Goal: Communication & Community: Answer question/provide support

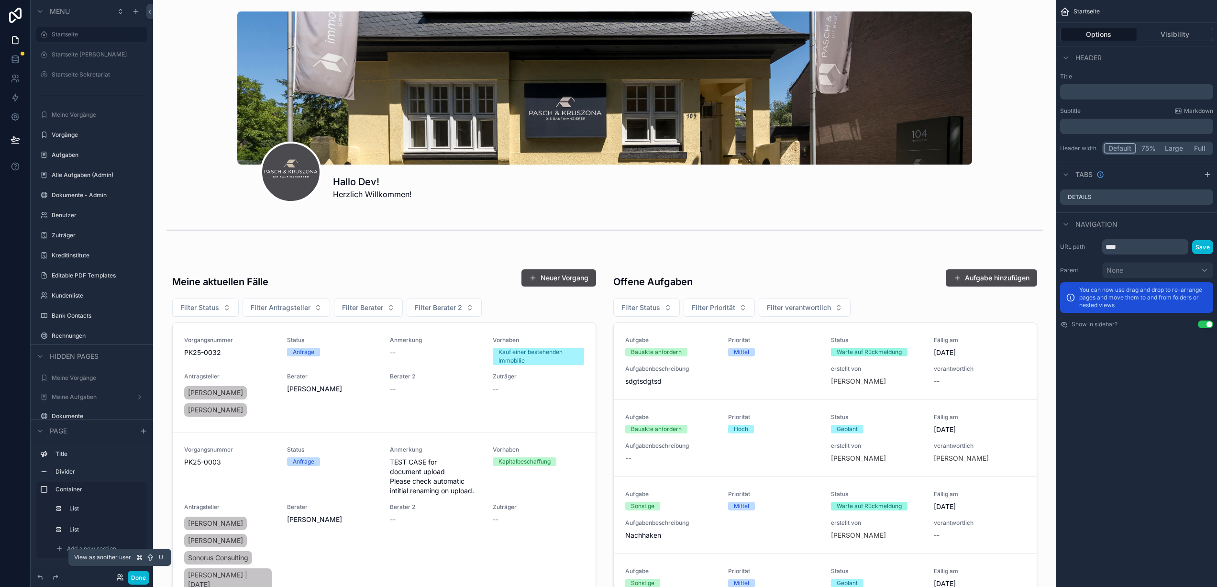
click at [119, 576] on icon at bounding box center [120, 578] width 8 height 8
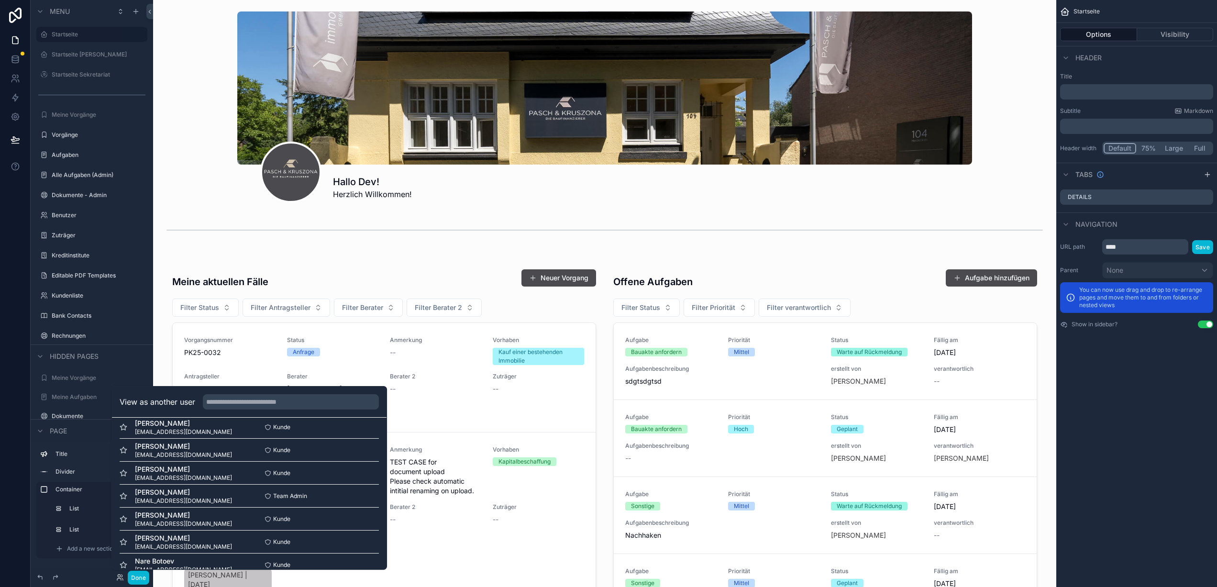
scroll to position [505, 0]
click at [356, 507] on button "Select" at bounding box center [366, 506] width 25 height 14
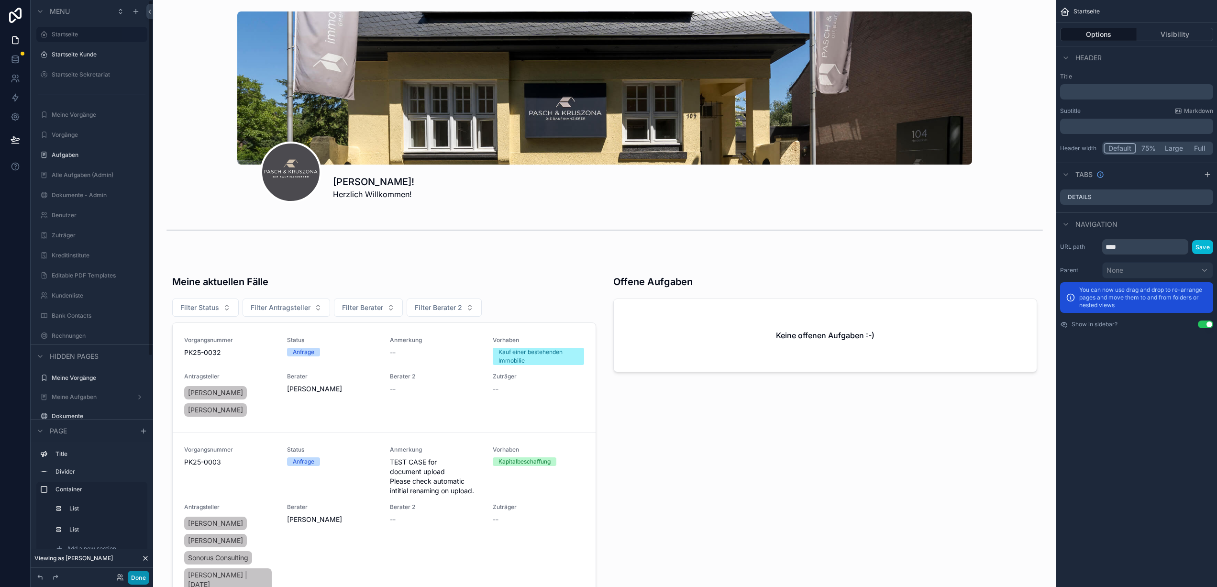
click at [137, 579] on button "Done" at bounding box center [139, 578] width 22 height 14
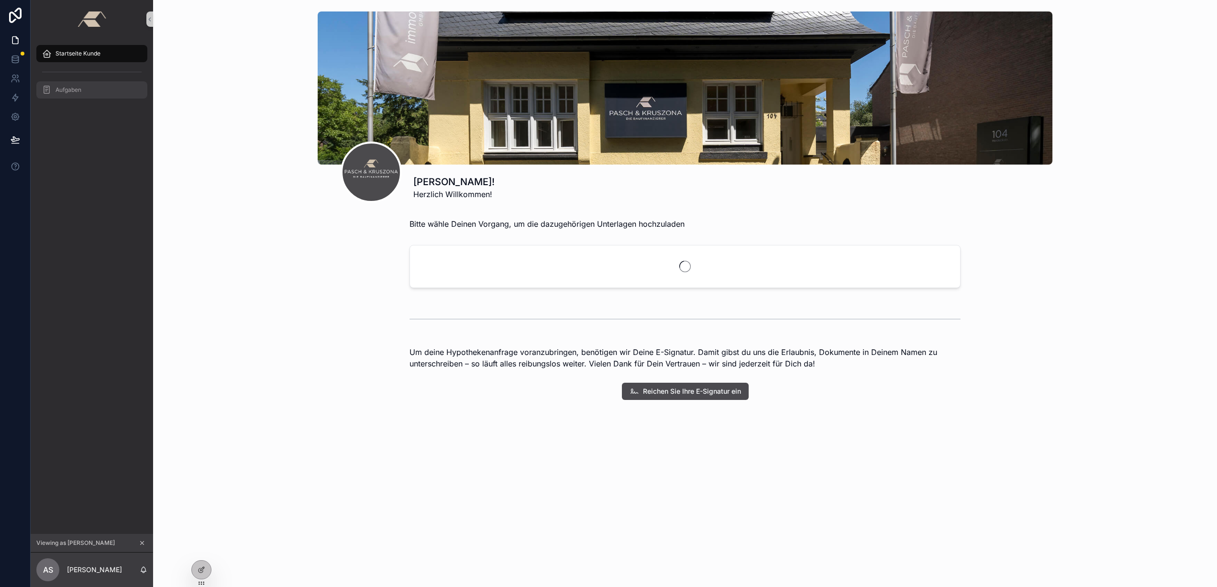
click at [100, 88] on div "Aufgaben" at bounding box center [92, 89] width 100 height 15
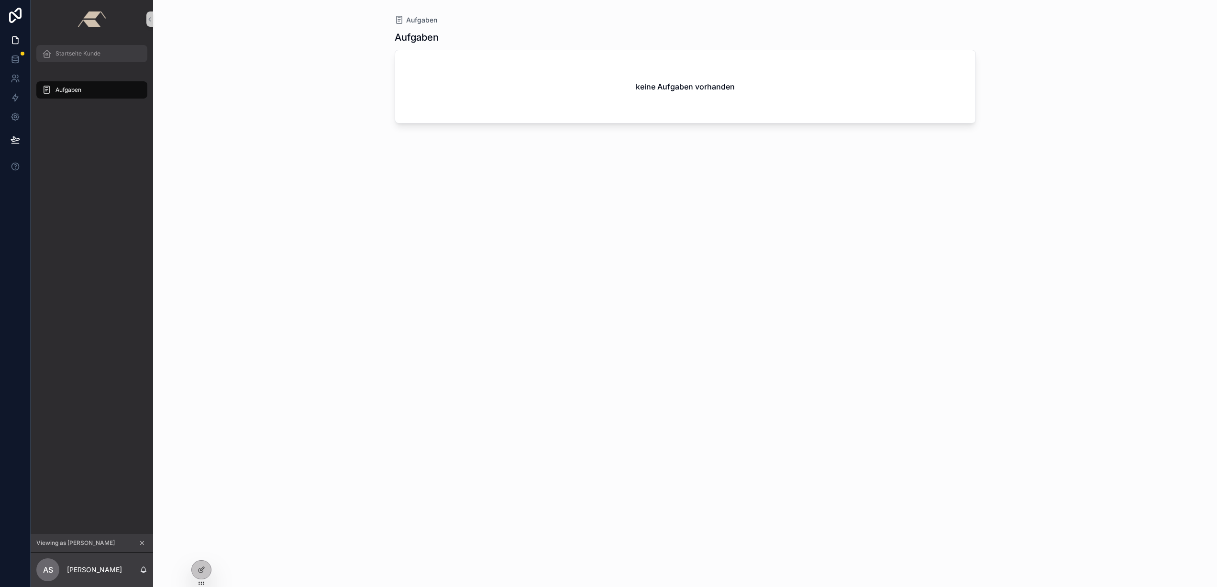
click at [100, 57] on span "Startseite Kunde" at bounding box center [77, 54] width 45 height 8
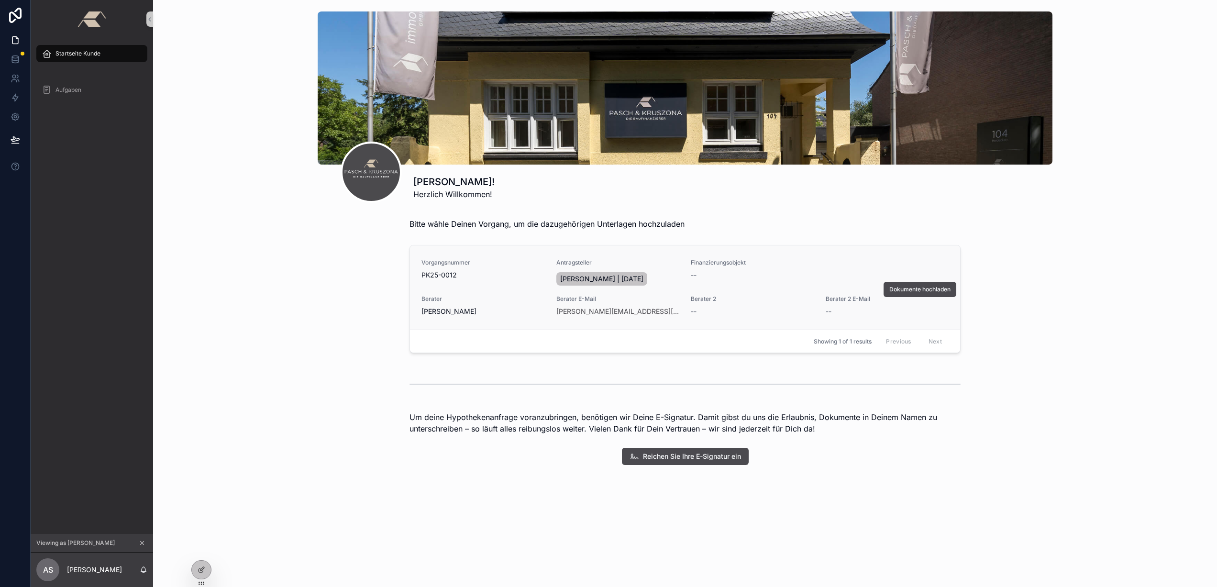
click at [476, 288] on div "Vorgangsnummer PK25-0012 Antragsteller Ahmed Sahin | 07.11.2001 Finanzierungsob…" at bounding box center [684, 287] width 527 height 57
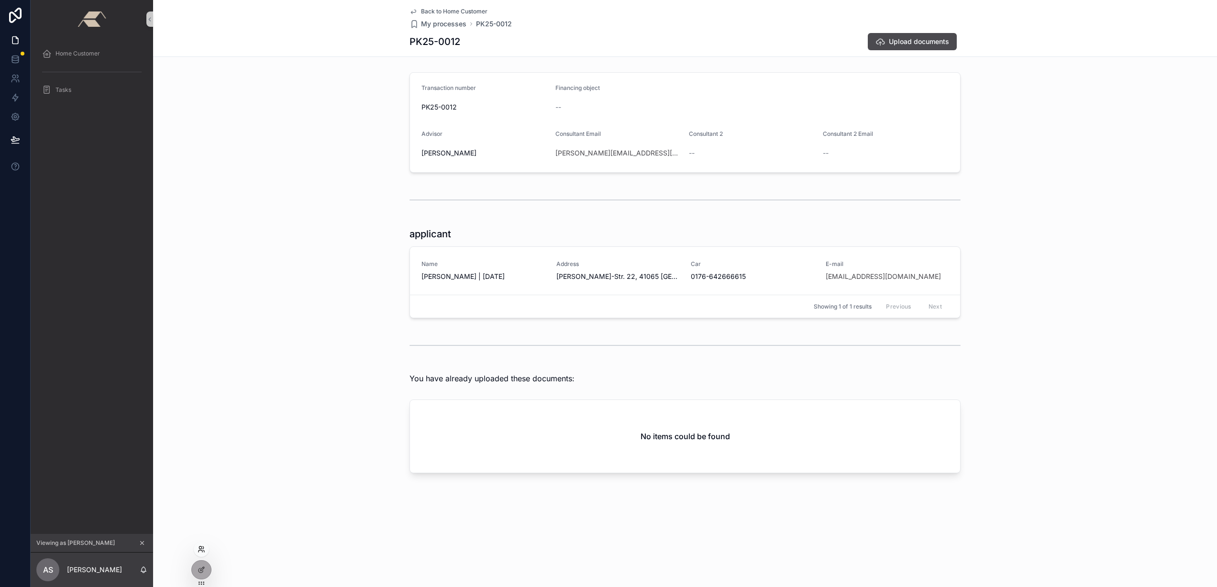
click at [203, 551] on icon at bounding box center [202, 549] width 8 height 8
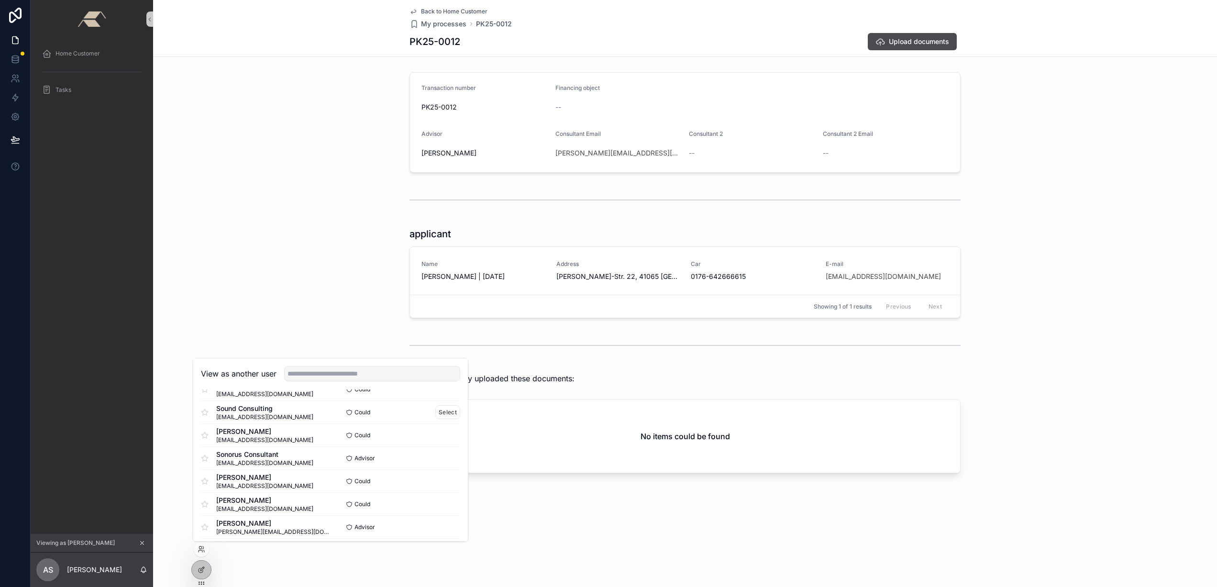
scroll to position [151, 0]
click at [342, 372] on input "text" at bounding box center [372, 373] width 176 height 15
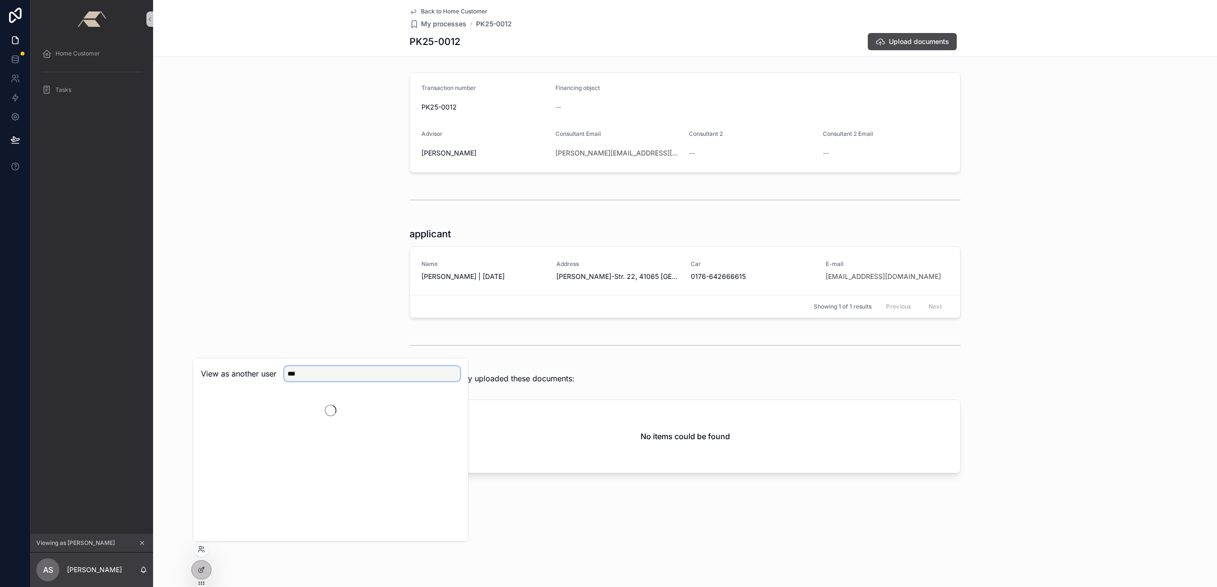
scroll to position [0, 0]
type input "*"
type input "****"
click at [447, 408] on font "Select" at bounding box center [448, 408] width 18 height 7
click at [90, 61] on link "Startseite Kunde" at bounding box center [91, 53] width 111 height 17
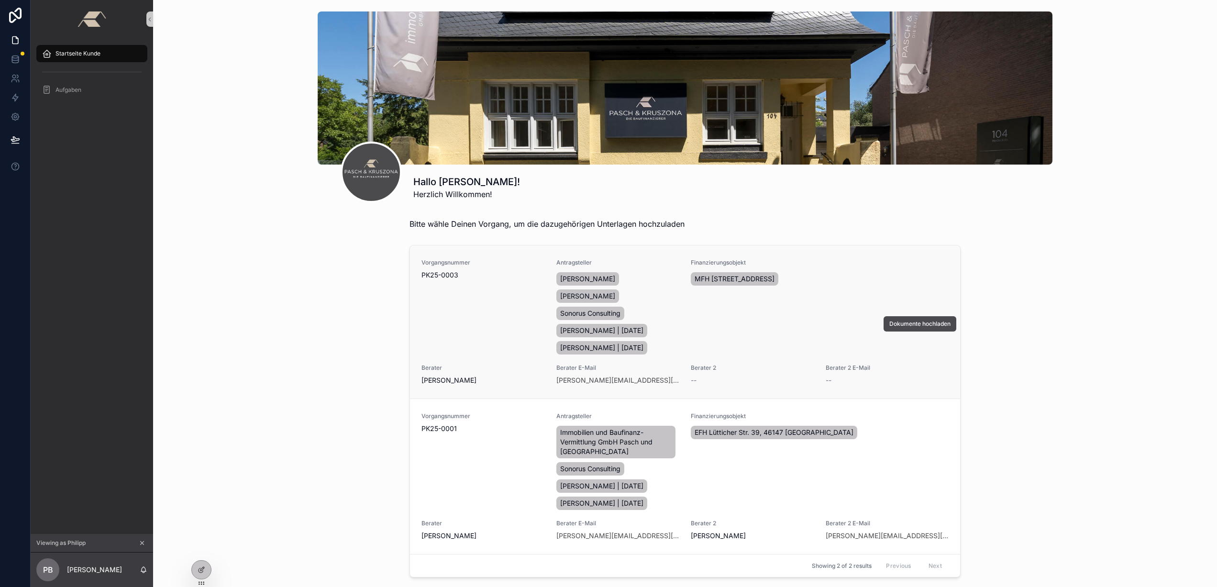
click at [488, 318] on div "Vorgangsnummer PK25-0003" at bounding box center [482, 308] width 123 height 98
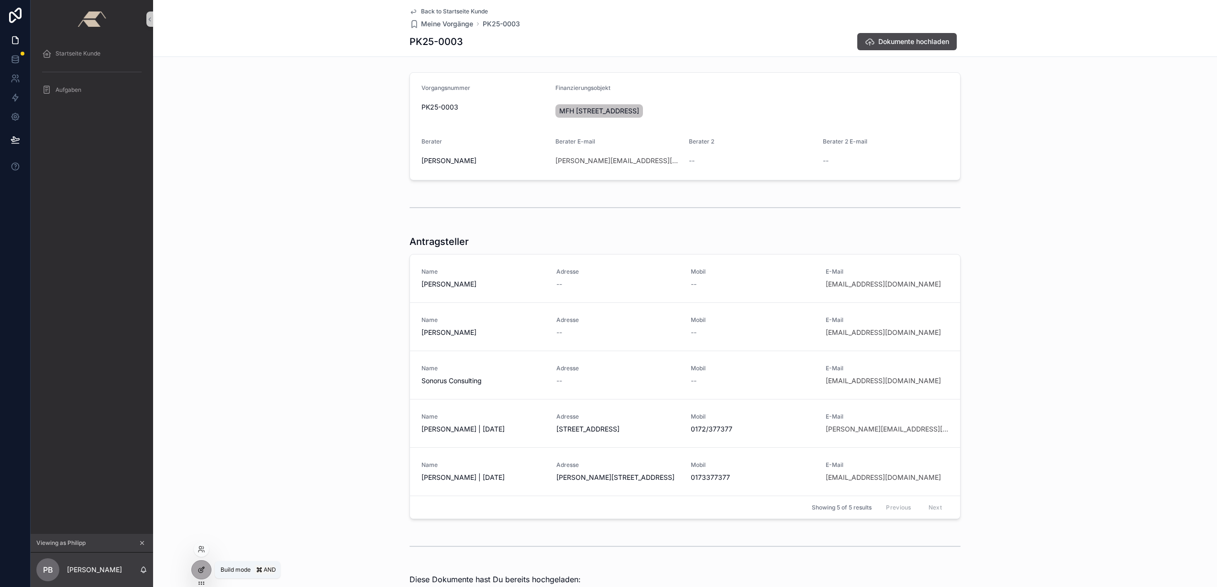
click at [199, 569] on icon at bounding box center [202, 570] width 8 height 8
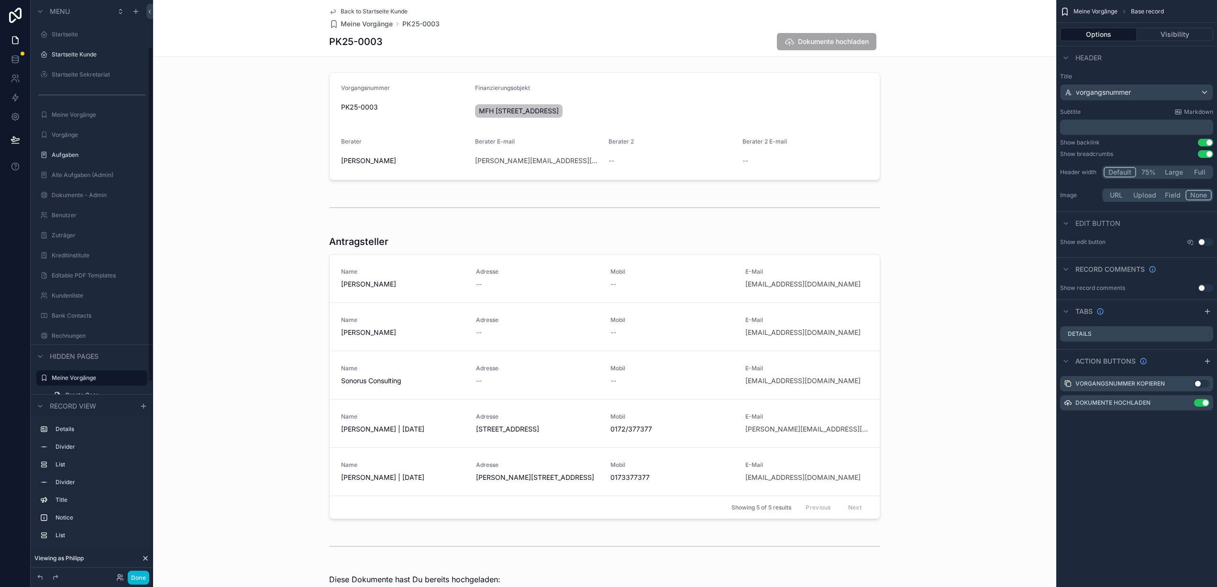
scroll to position [81, 0]
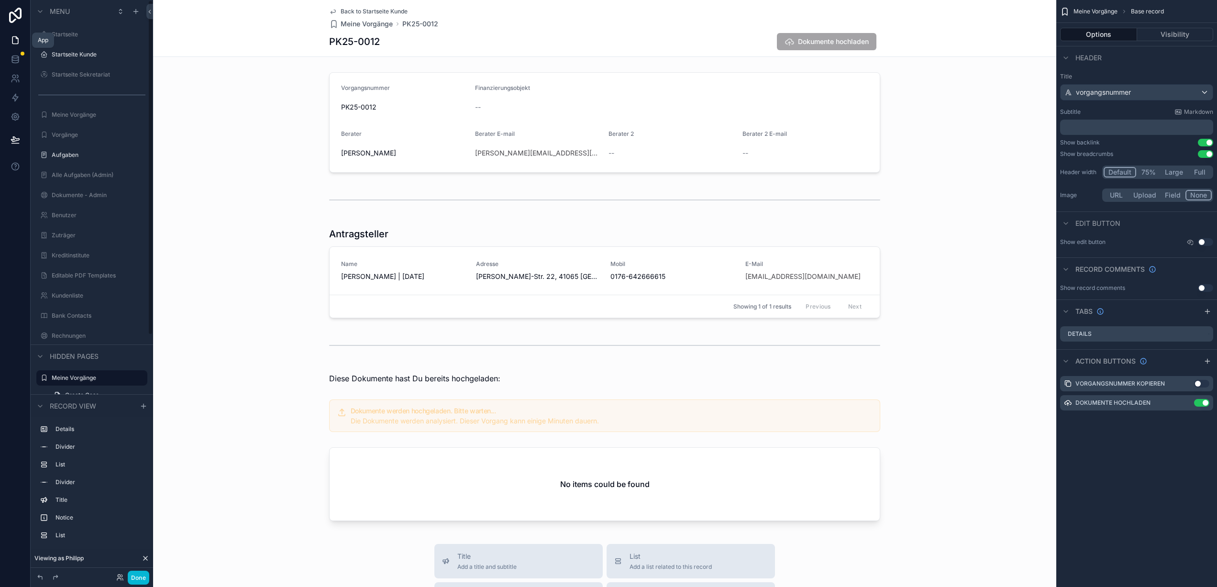
click at [9, 38] on link at bounding box center [15, 40] width 30 height 19
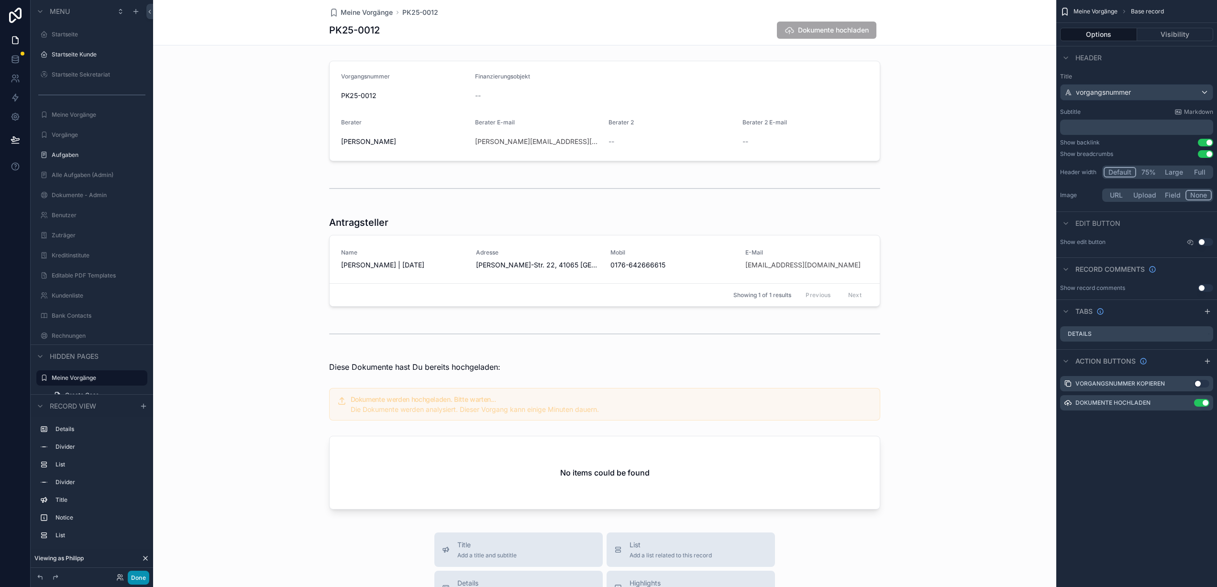
click at [138, 576] on font "Done" at bounding box center [138, 577] width 15 height 7
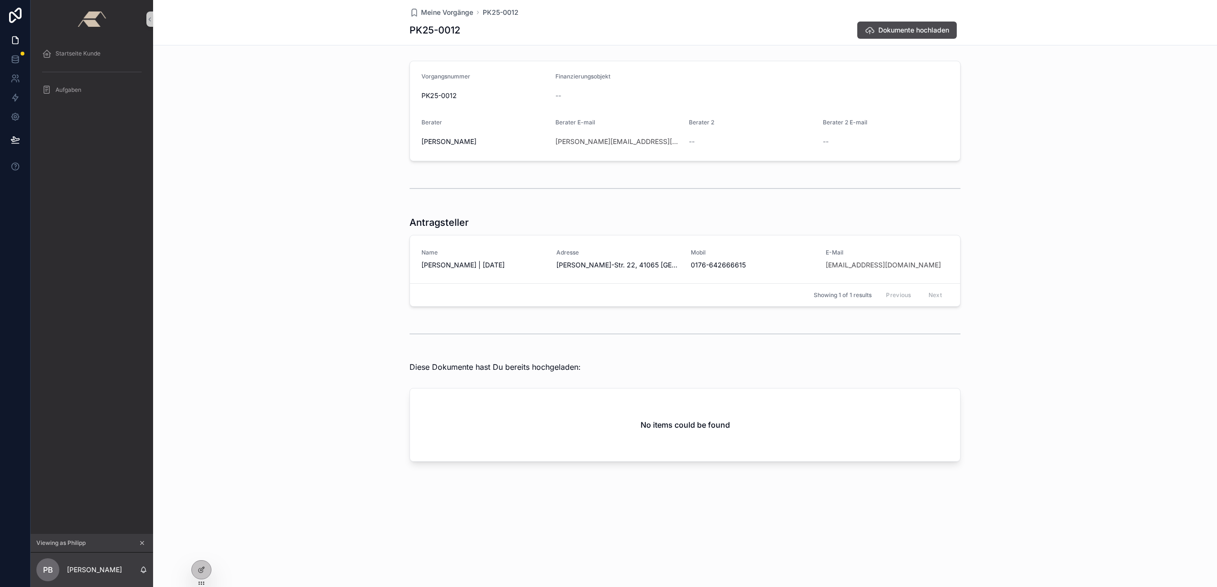
click at [142, 546] on button "scrollable content" at bounding box center [142, 543] width 11 height 11
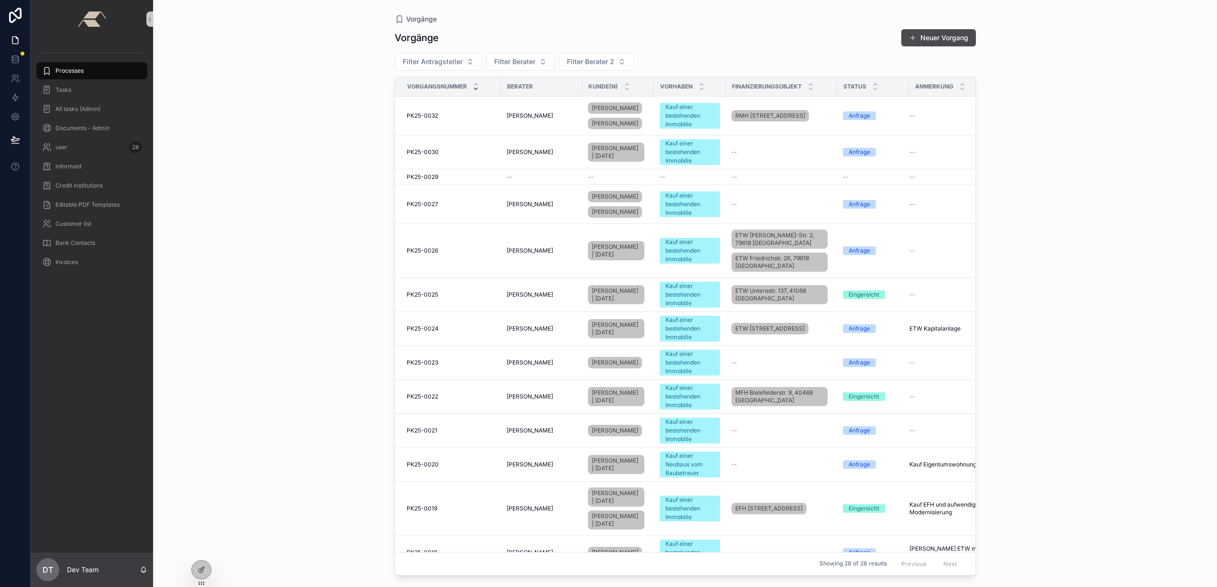
click at [94, 71] on div "Processes" at bounding box center [92, 70] width 100 height 15
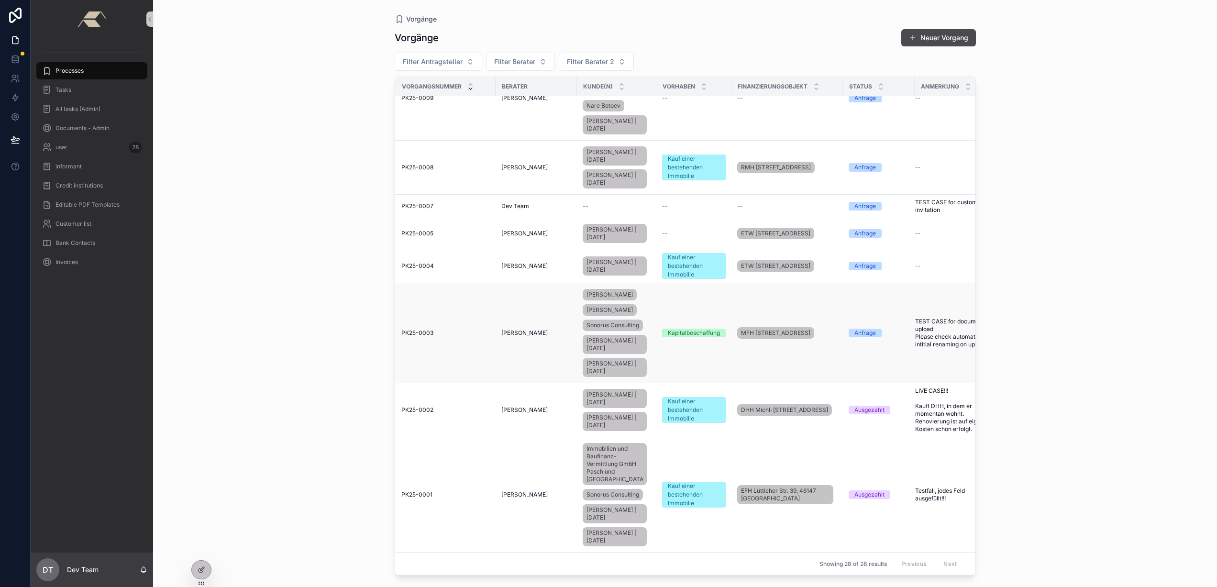
scroll to position [930, 0]
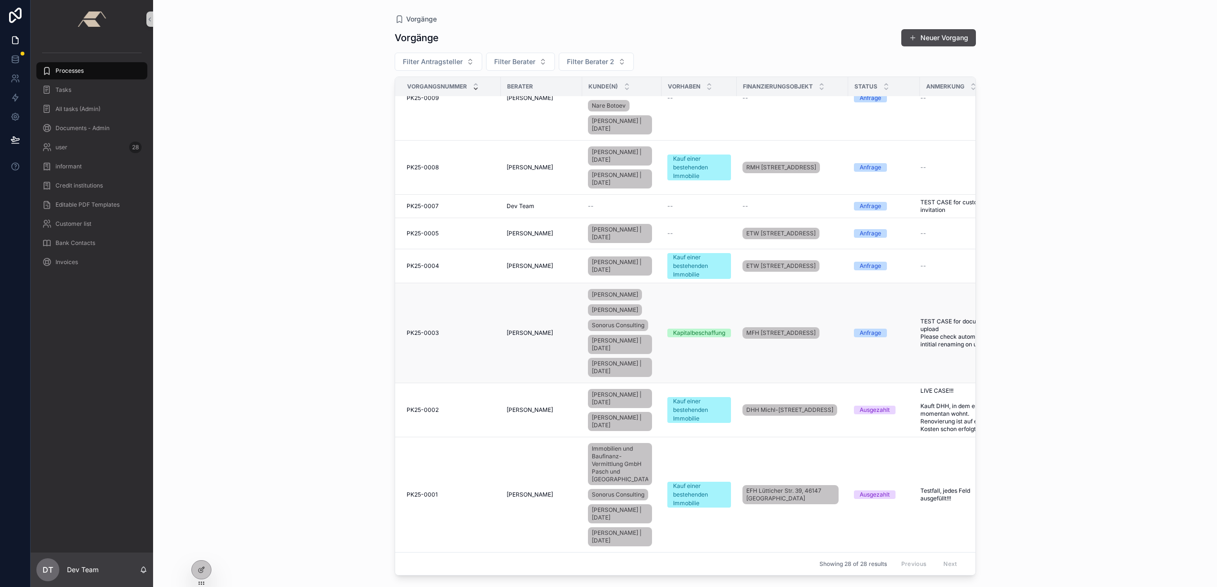
click at [454, 329] on div "PK25-0003 PK25-0003" at bounding box center [451, 333] width 89 height 8
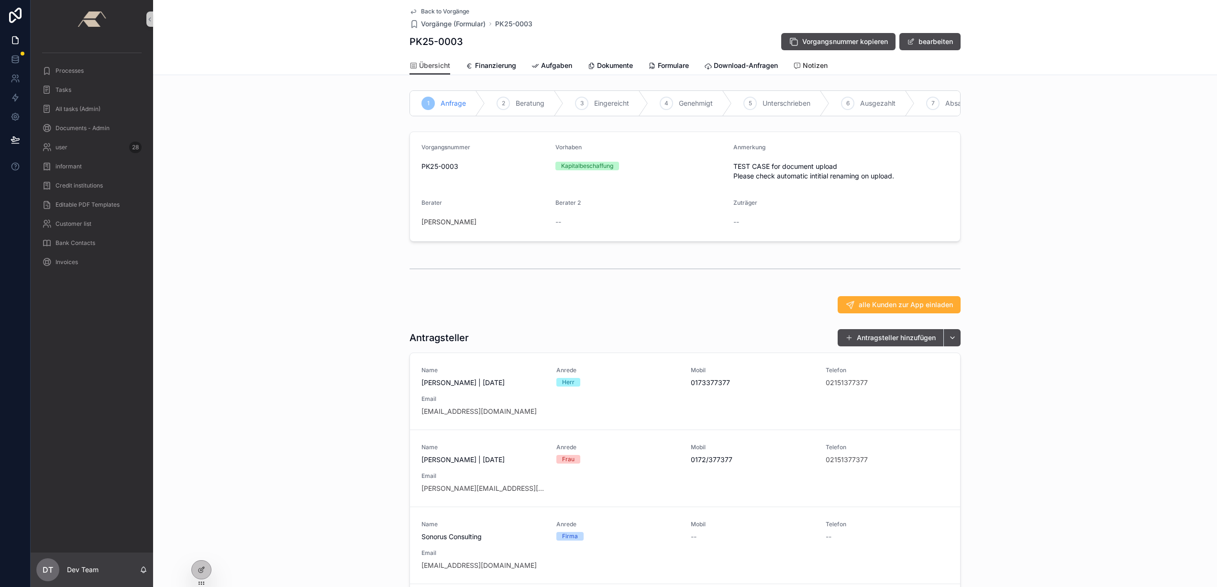
click at [821, 64] on span "Notizen" at bounding box center [815, 66] width 25 height 10
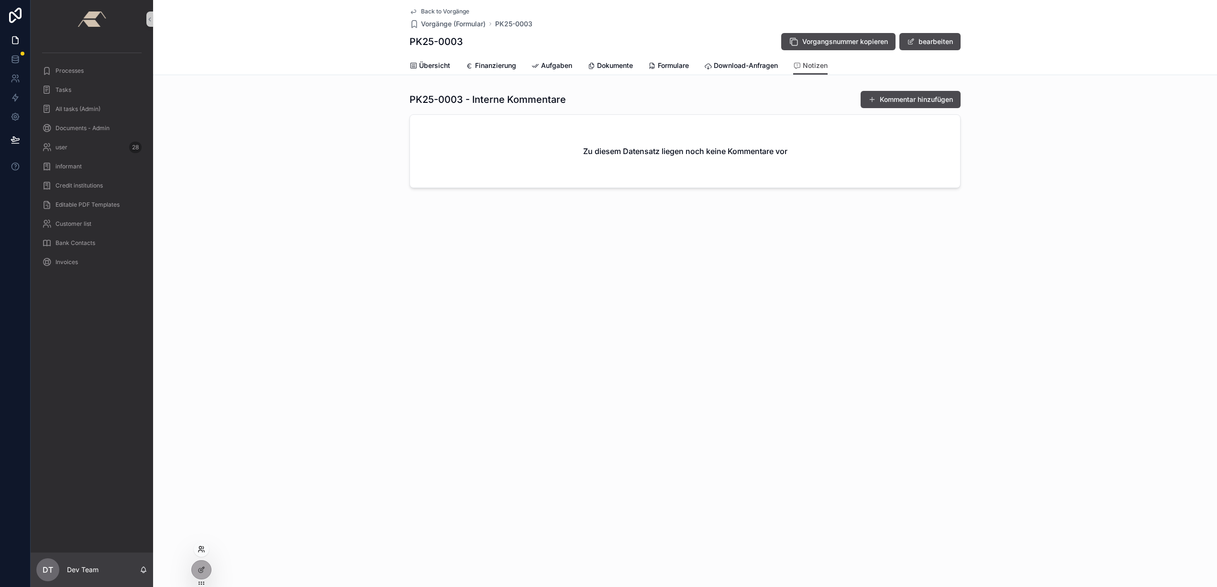
click at [204, 552] on icon at bounding box center [203, 551] width 1 height 2
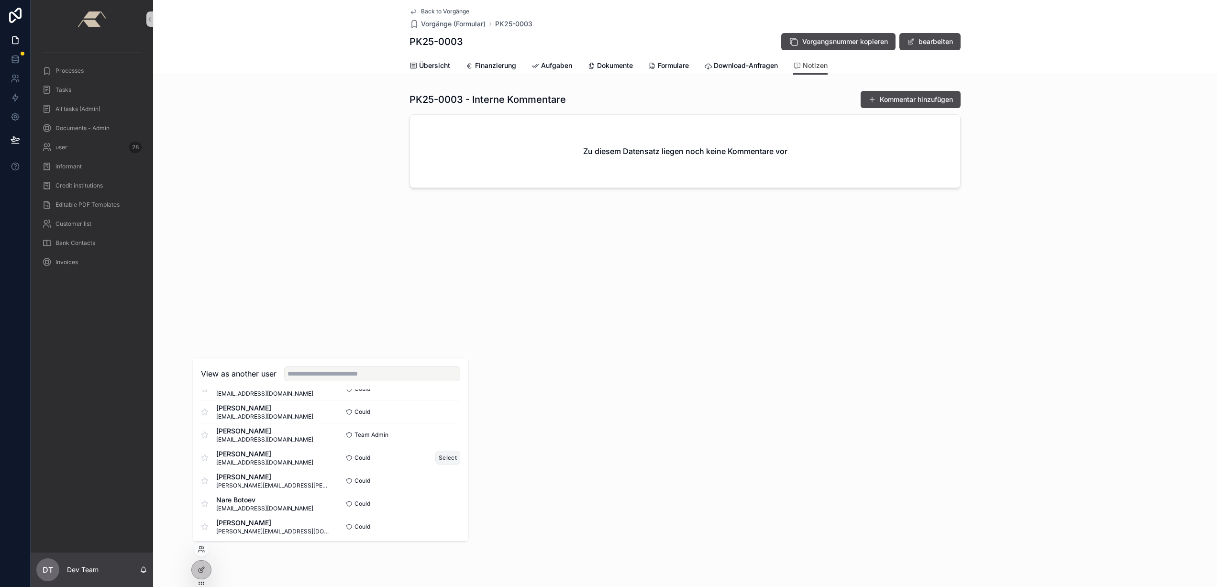
scroll to position [538, 0]
click at [408, 308] on div "Back to Vorgänge Vorgänge (Formular) PK25-0003 PK25-0003 Vorgangsnummer kopiere…" at bounding box center [685, 293] width 1064 height 587
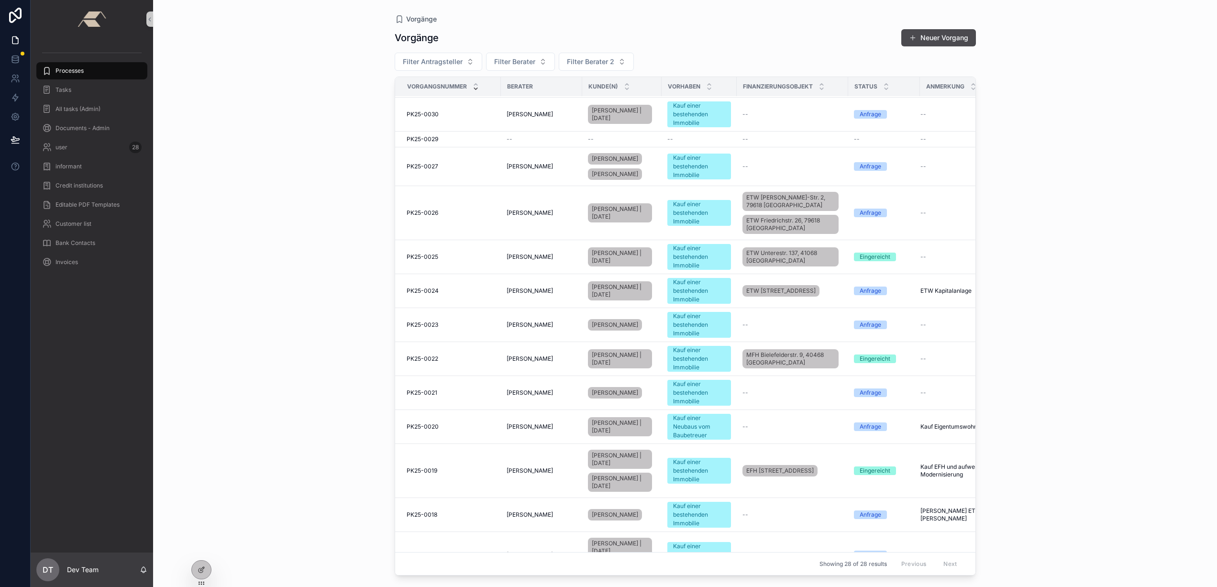
scroll to position [930, 0]
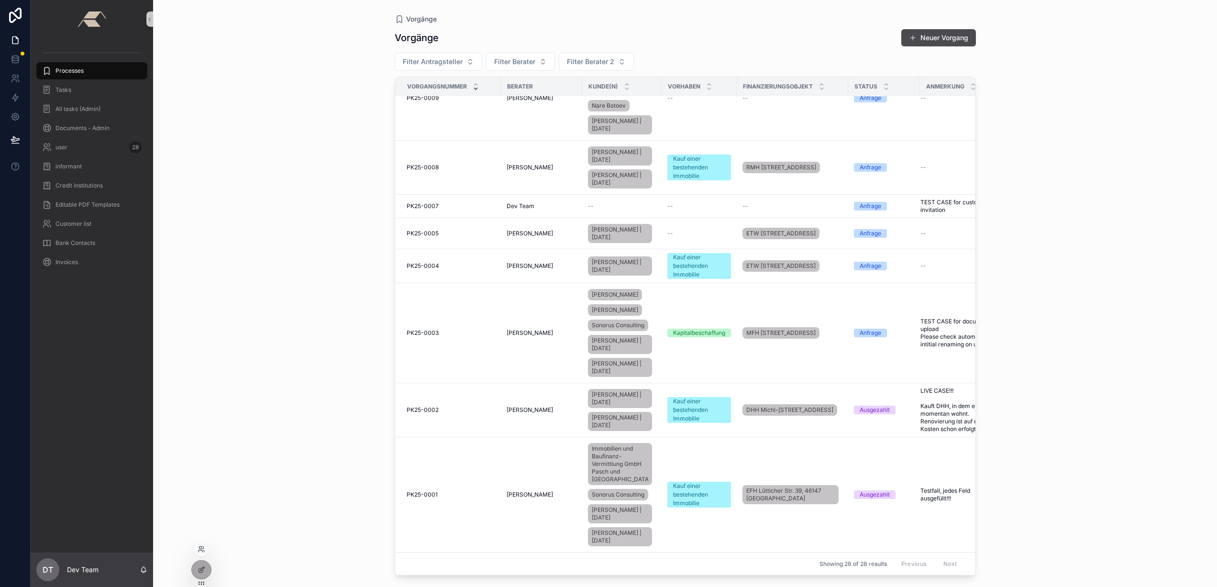
click at [203, 553] on div at bounding box center [201, 549] width 15 height 15
click at [201, 552] on icon at bounding box center [202, 549] width 8 height 8
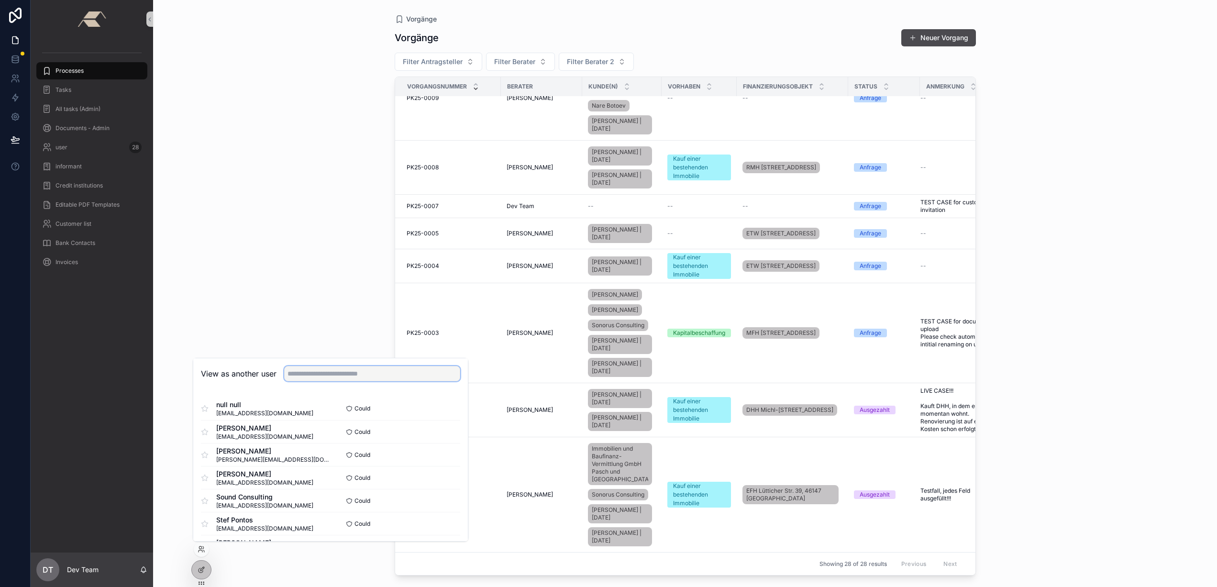
click at [317, 376] on input "text" at bounding box center [372, 373] width 176 height 15
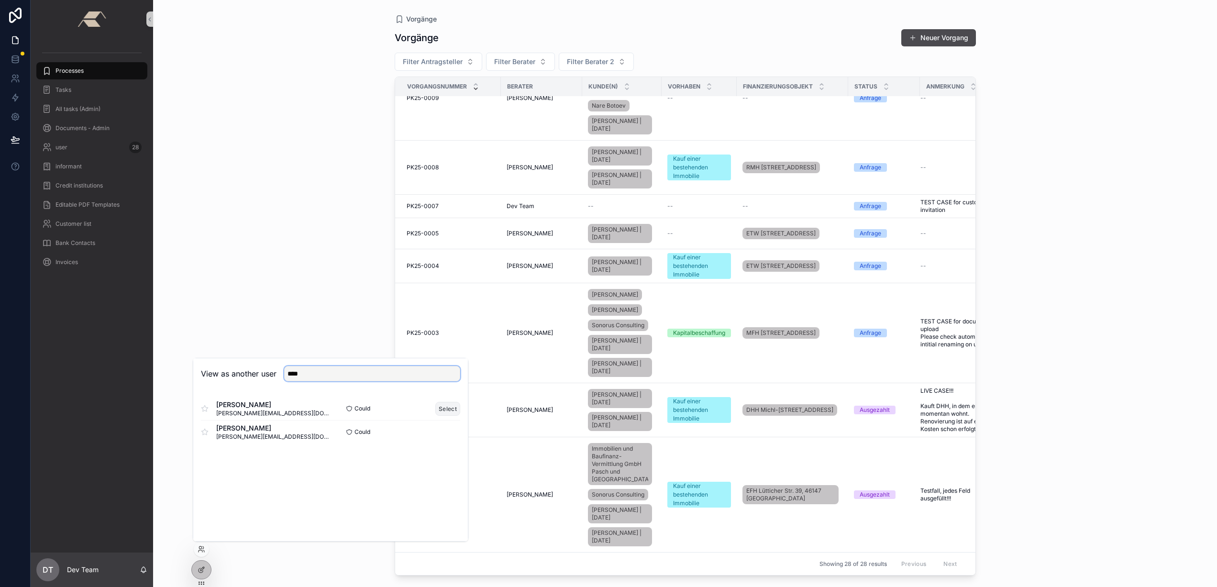
type input "****"
click at [449, 405] on font "Select" at bounding box center [448, 408] width 18 height 7
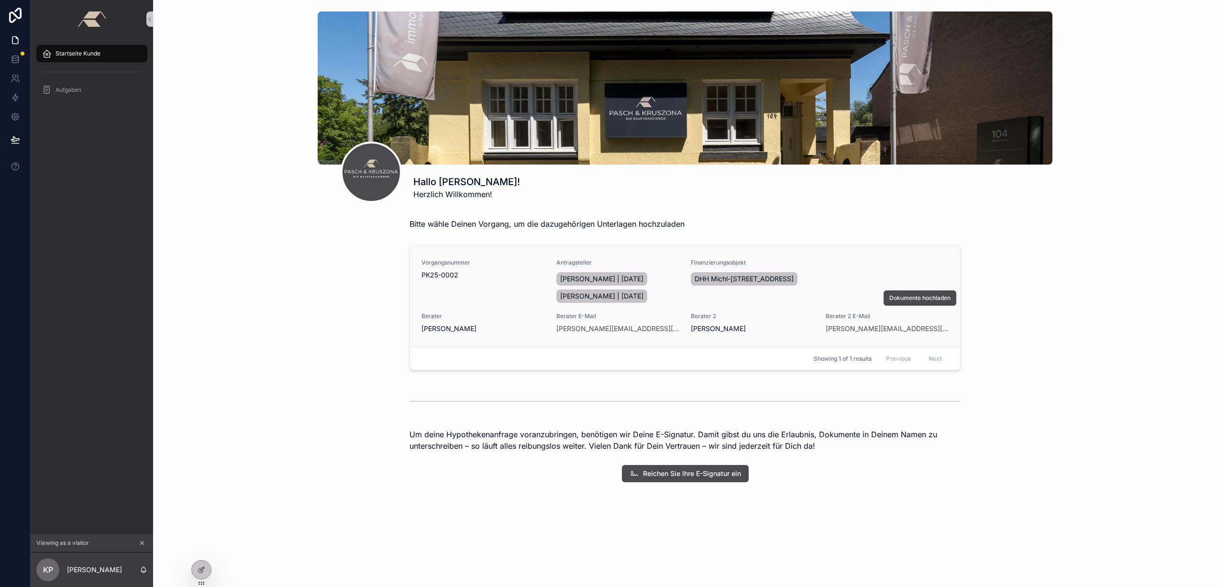
click at [457, 289] on div "Vorgangsnummer PK25-0002" at bounding box center [482, 282] width 123 height 46
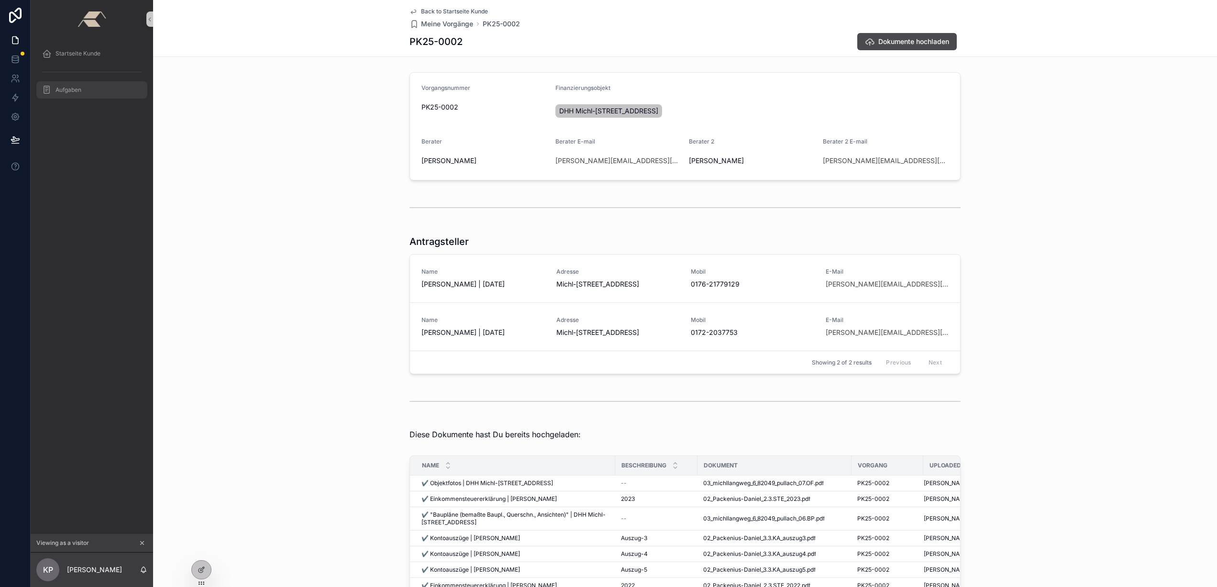
click at [77, 85] on div "Aufgaben" at bounding box center [92, 89] width 100 height 15
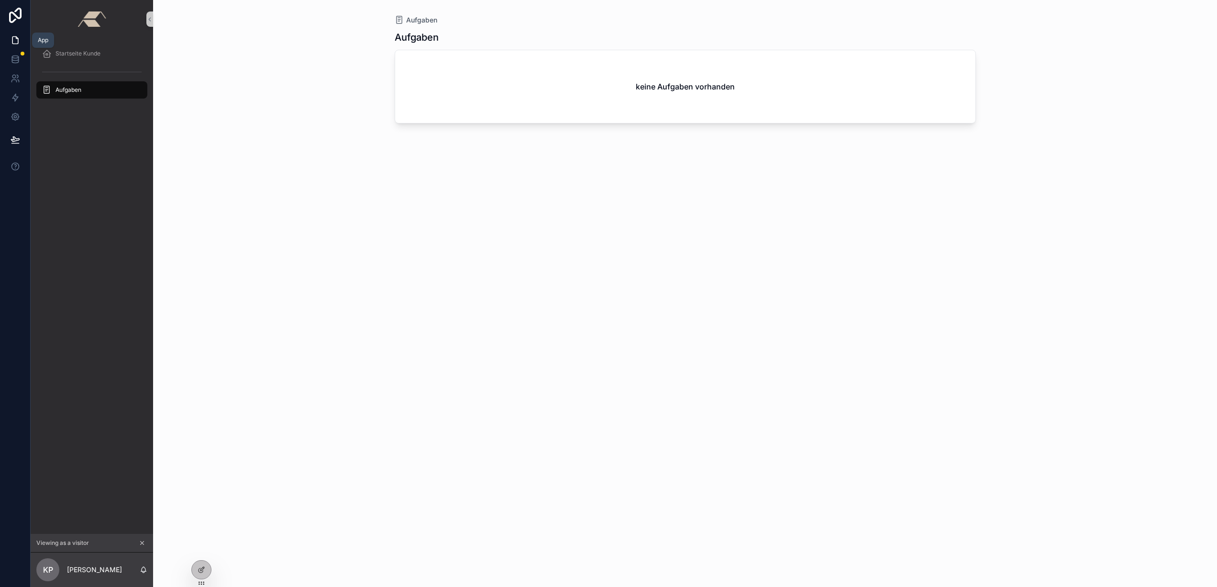
click at [17, 36] on icon at bounding box center [16, 40] width 10 height 10
click at [144, 543] on icon "scrollable content" at bounding box center [142, 543] width 7 height 7
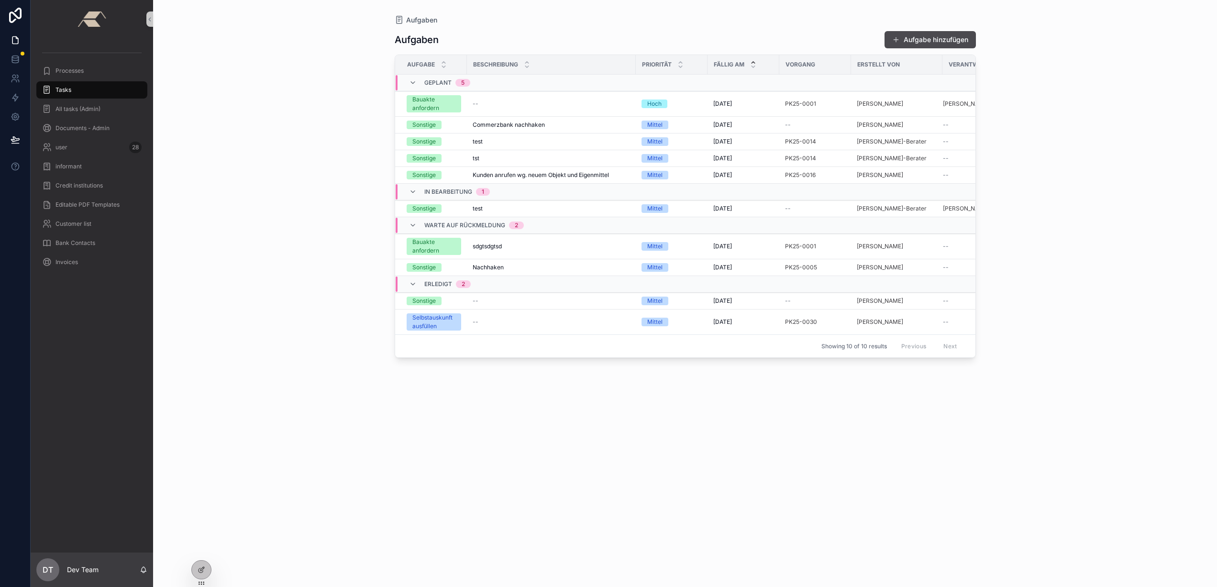
click at [73, 95] on div "Tasks" at bounding box center [92, 89] width 100 height 15
click at [543, 93] on td "--" at bounding box center [551, 103] width 169 height 25
click at [71, 90] on div "Tasks" at bounding box center [92, 89] width 100 height 15
click at [78, 70] on font "Processes" at bounding box center [69, 70] width 28 height 7
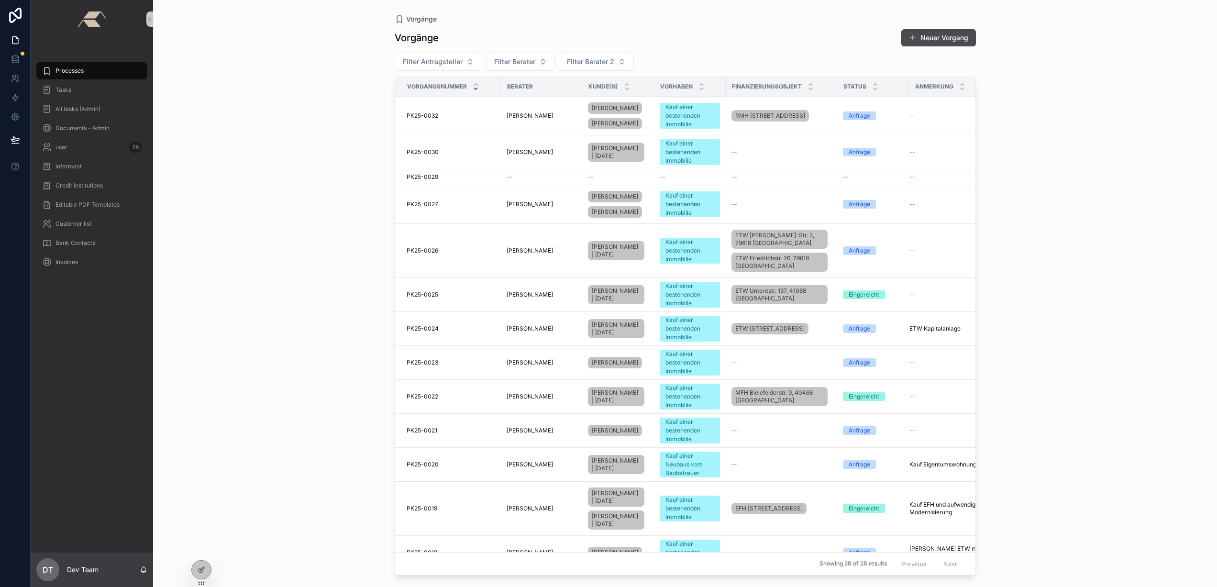
scroll to position [930, 0]
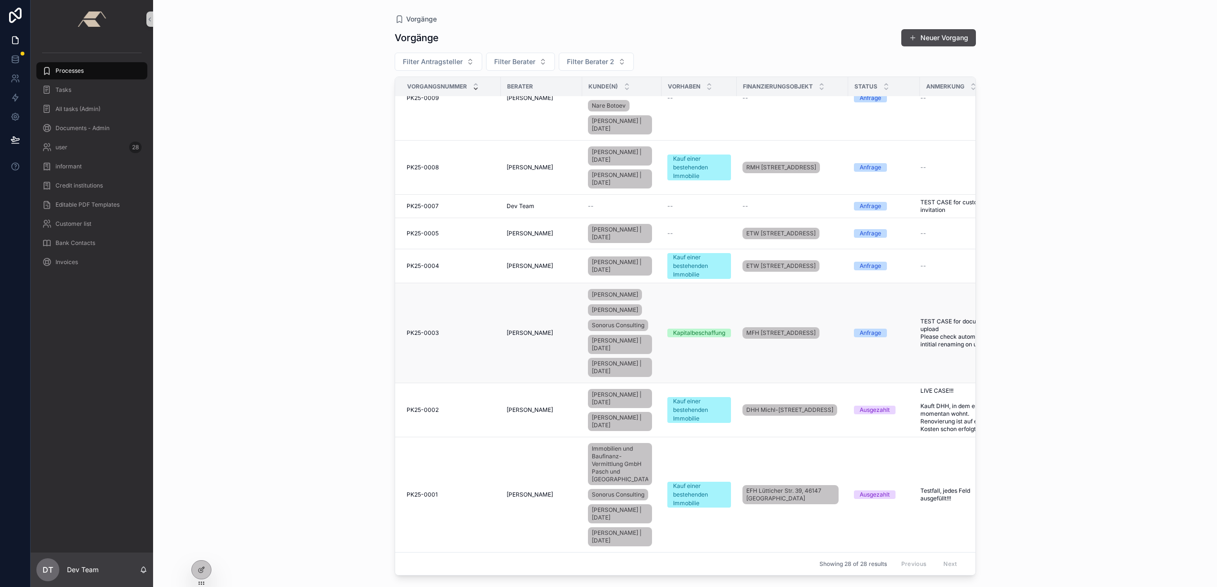
click at [887, 283] on td "Anfrage" at bounding box center [884, 333] width 72 height 100
click at [794, 283] on td "MFH Nikolausweg 14, 47829 Krefeld" at bounding box center [792, 333] width 111 height 100
click at [778, 283] on td "MFH Nikolausweg 14, 47829 Krefeld" at bounding box center [792, 333] width 111 height 100
click at [553, 310] on td "[PERSON_NAME]" at bounding box center [541, 333] width 81 height 100
click at [547, 305] on td "Thomas Paeßens" at bounding box center [541, 333] width 81 height 100
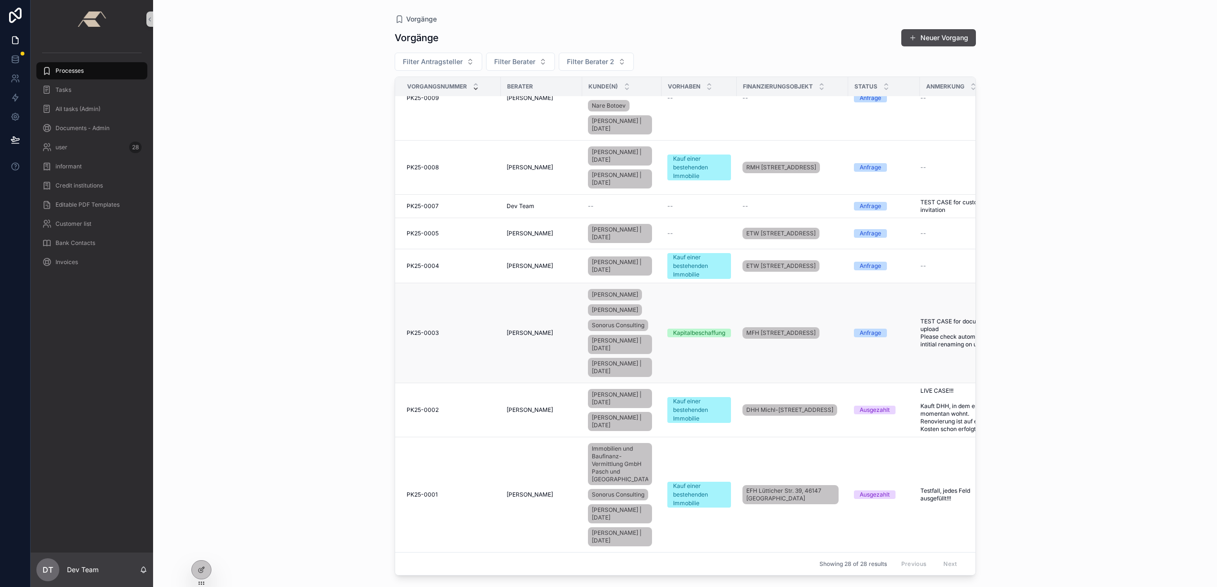
click at [535, 329] on span "Thomas Paeßens" at bounding box center [530, 333] width 46 height 8
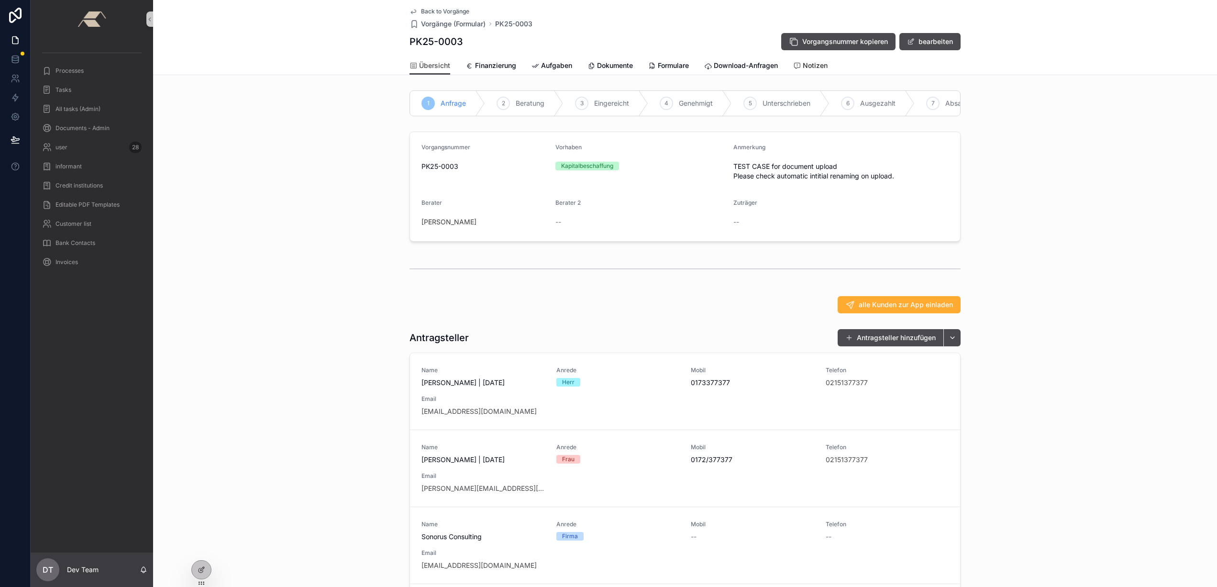
drag, startPoint x: 822, startPoint y: 64, endPoint x: 799, endPoint y: 81, distance: 28.7
click at [822, 64] on span "Notizen" at bounding box center [815, 66] width 25 height 10
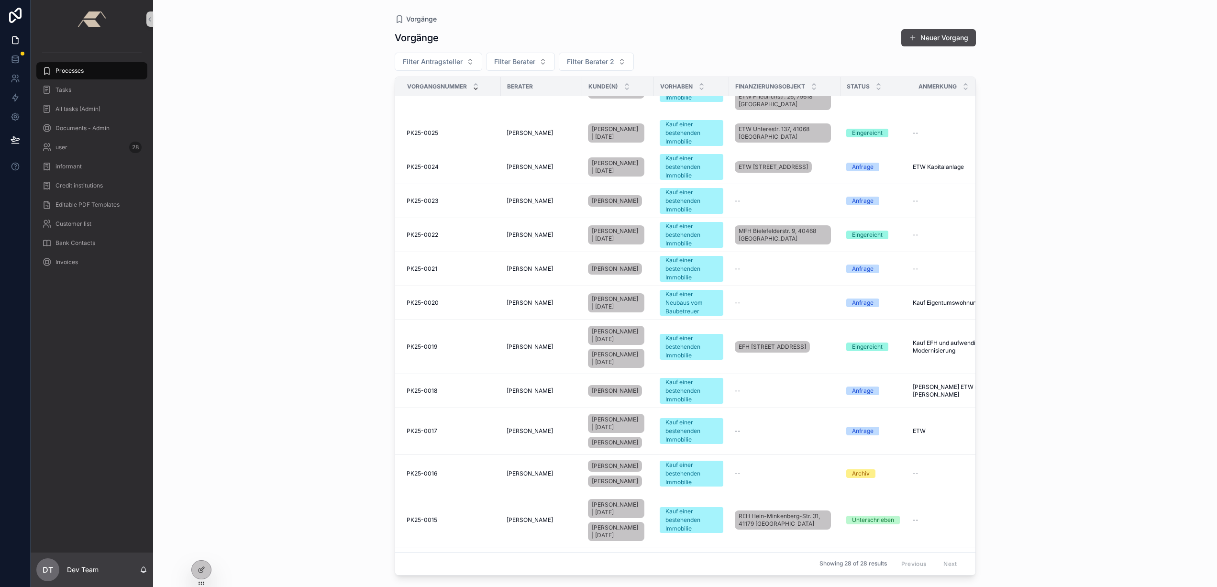
scroll to position [930, 0]
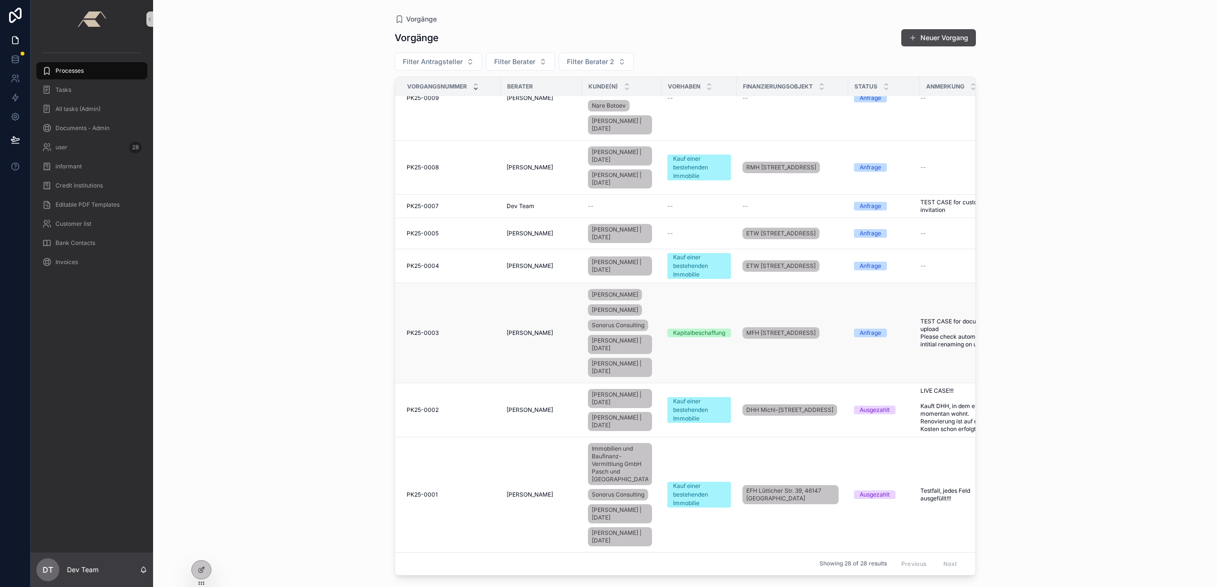
click at [852, 324] on td "Anfrage" at bounding box center [884, 333] width 72 height 100
click at [849, 311] on td "Anfrage" at bounding box center [884, 333] width 72 height 100
click at [848, 303] on td "Anfrage" at bounding box center [884, 333] width 72 height 100
click at [848, 301] on td "Anfrage" at bounding box center [884, 333] width 72 height 100
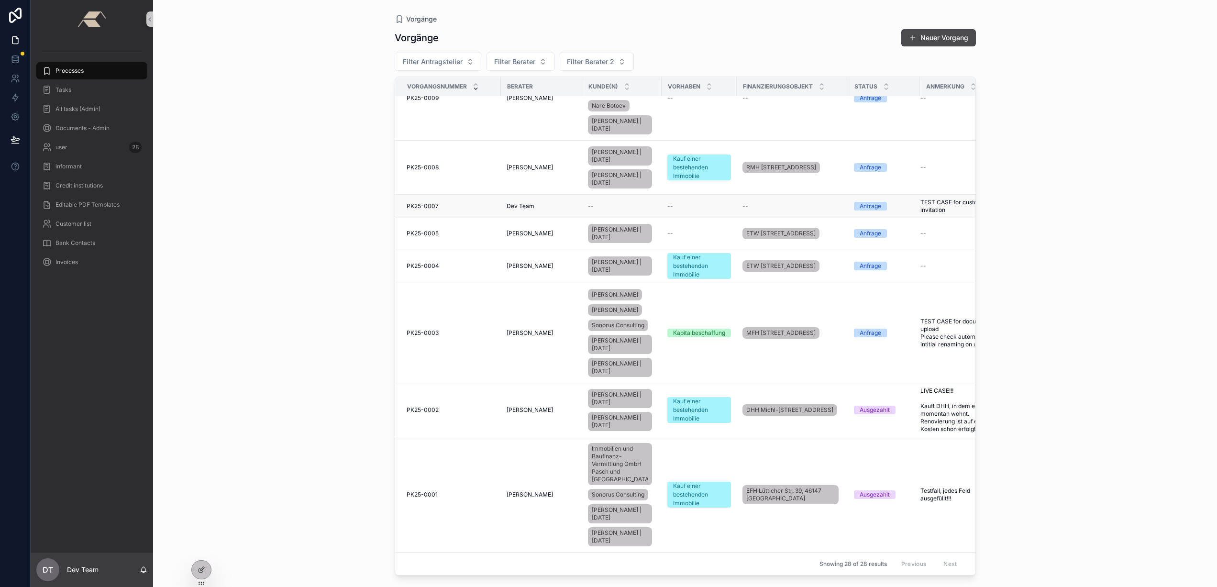
click at [527, 210] on span "Dev Team" at bounding box center [521, 206] width 28 height 8
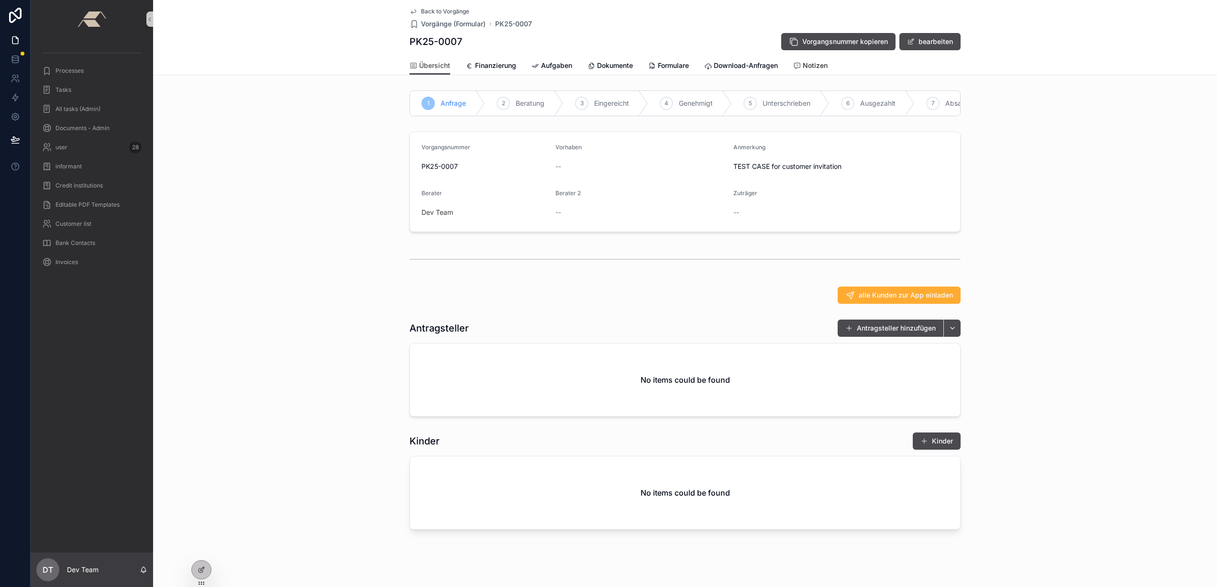
click at [811, 63] on span "Notizen" at bounding box center [815, 66] width 25 height 10
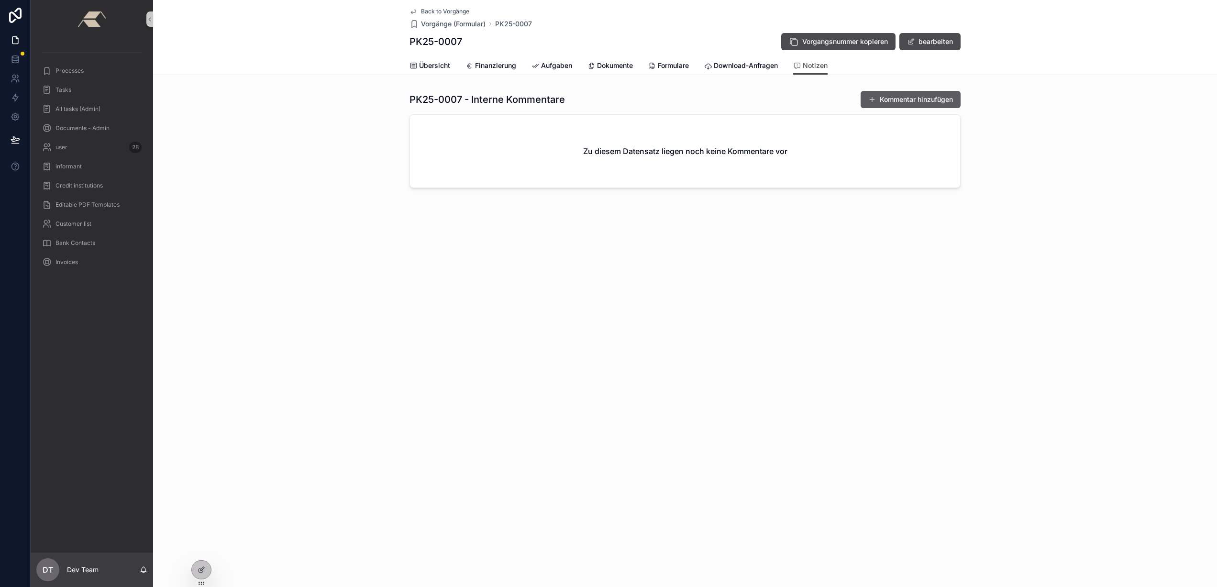
click at [886, 98] on button "Kommentar hinzufügen" at bounding box center [911, 99] width 100 height 17
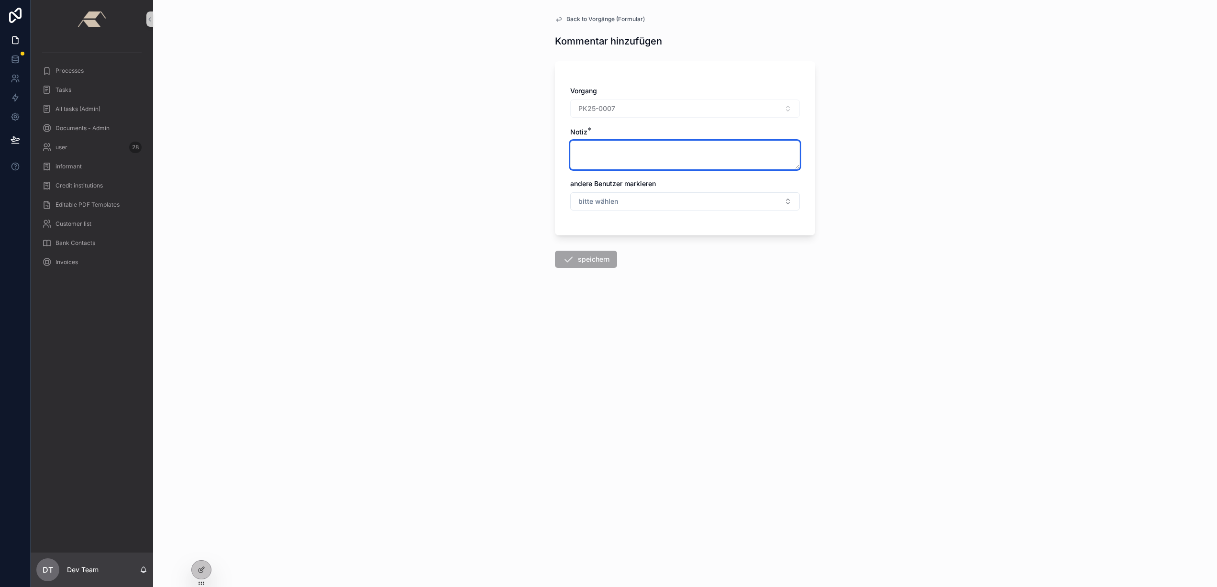
click at [613, 152] on textarea "scrollable content" at bounding box center [685, 155] width 230 height 29
type textarea "****"
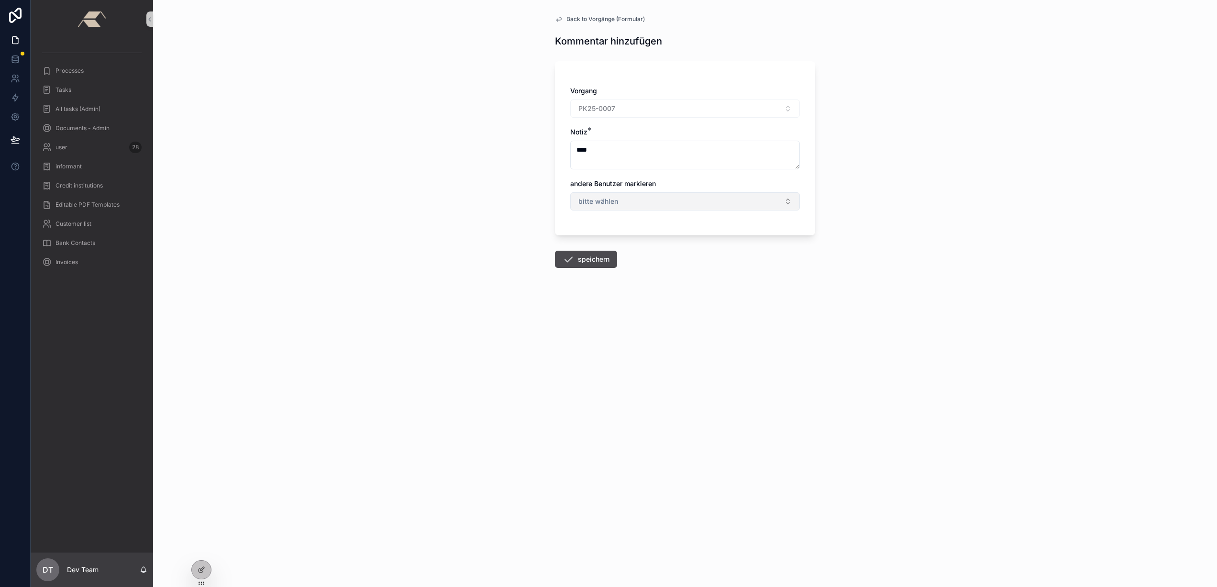
click at [628, 201] on button "bitte wählen" at bounding box center [685, 201] width 230 height 18
click at [622, 204] on button "bitte wählen" at bounding box center [685, 201] width 230 height 18
click at [623, 259] on div "Sonorus Berater" at bounding box center [685, 253] width 225 height 15
click at [509, 231] on div "Back to Vorgänge (Formular) Kommentar hinzufügen Vorgang PK25-0007 Notiz * ****…" at bounding box center [685, 293] width 1064 height 587
click at [633, 205] on div "Sonorus Berater" at bounding box center [609, 202] width 63 height 11
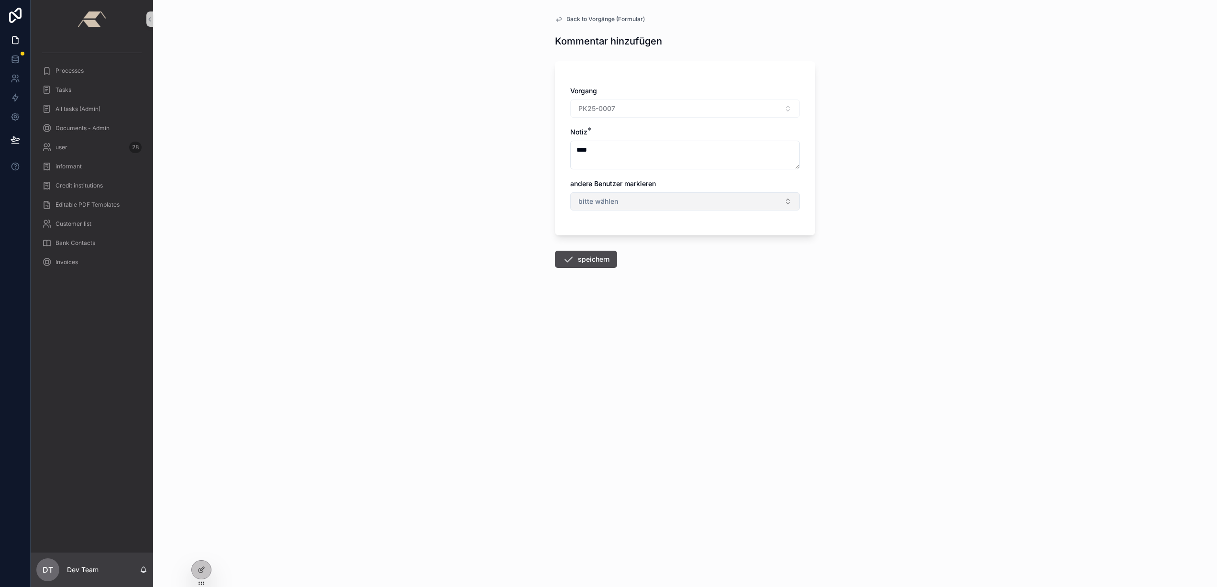
click at [629, 205] on button "bitte wählen" at bounding box center [685, 201] width 230 height 18
click at [210, 567] on div at bounding box center [201, 569] width 20 height 19
click at [208, 568] on div at bounding box center [201, 570] width 19 height 18
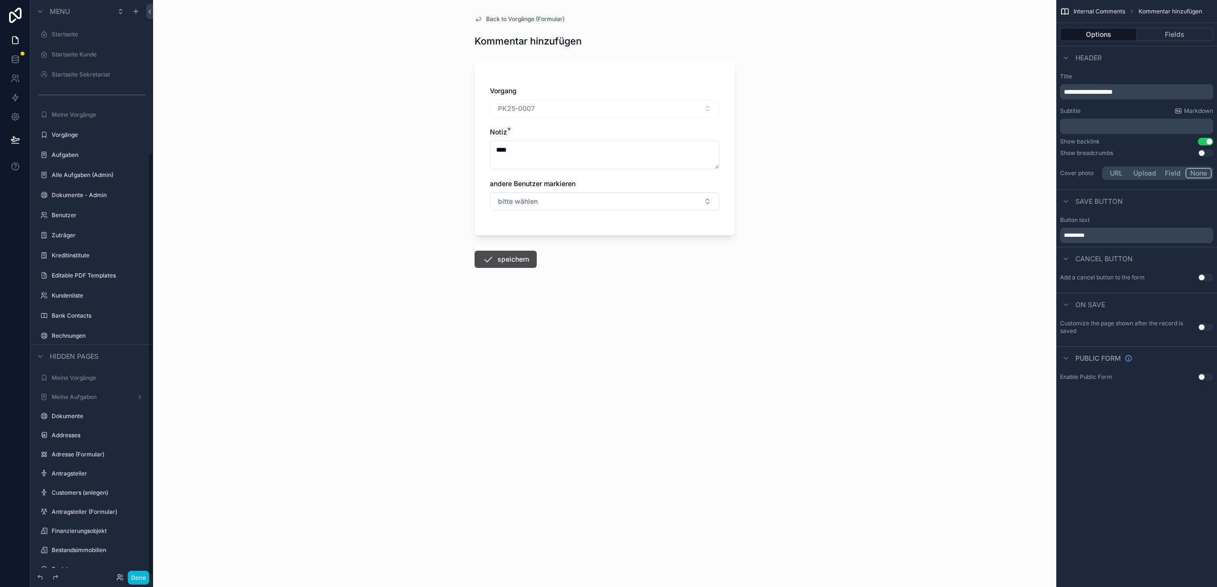
scroll to position [207, 0]
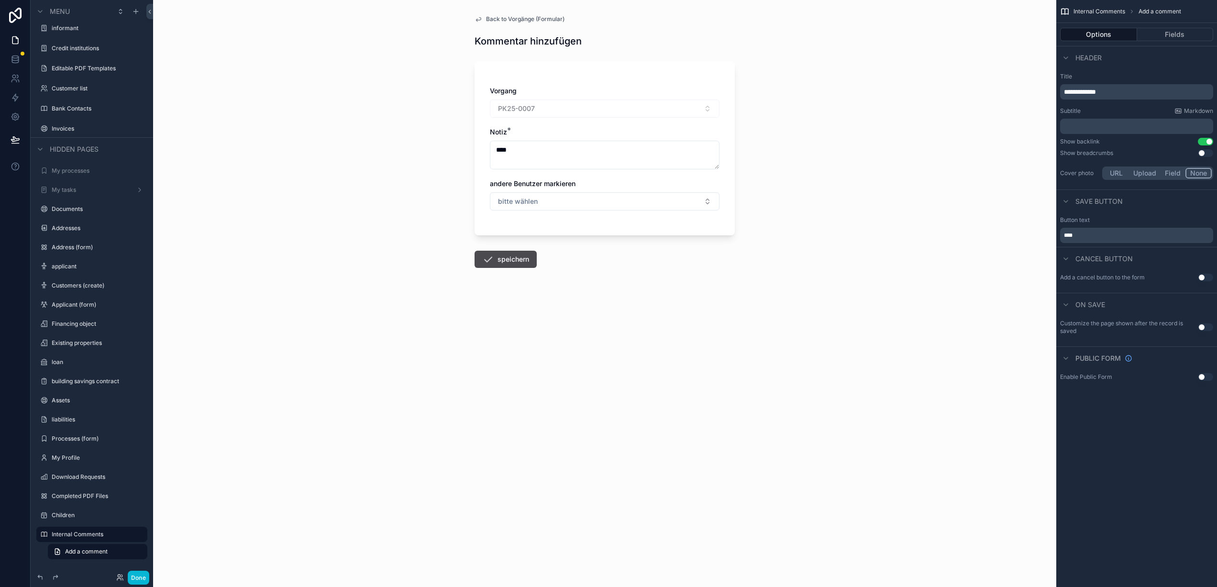
drag, startPoint x: 1185, startPoint y: 22, endPoint x: 1187, endPoint y: 26, distance: 5.2
click at [1185, 22] on div "Internal Comments Add a comment" at bounding box center [1136, 11] width 161 height 23
click at [1186, 30] on button "Fields" at bounding box center [1175, 34] width 77 height 13
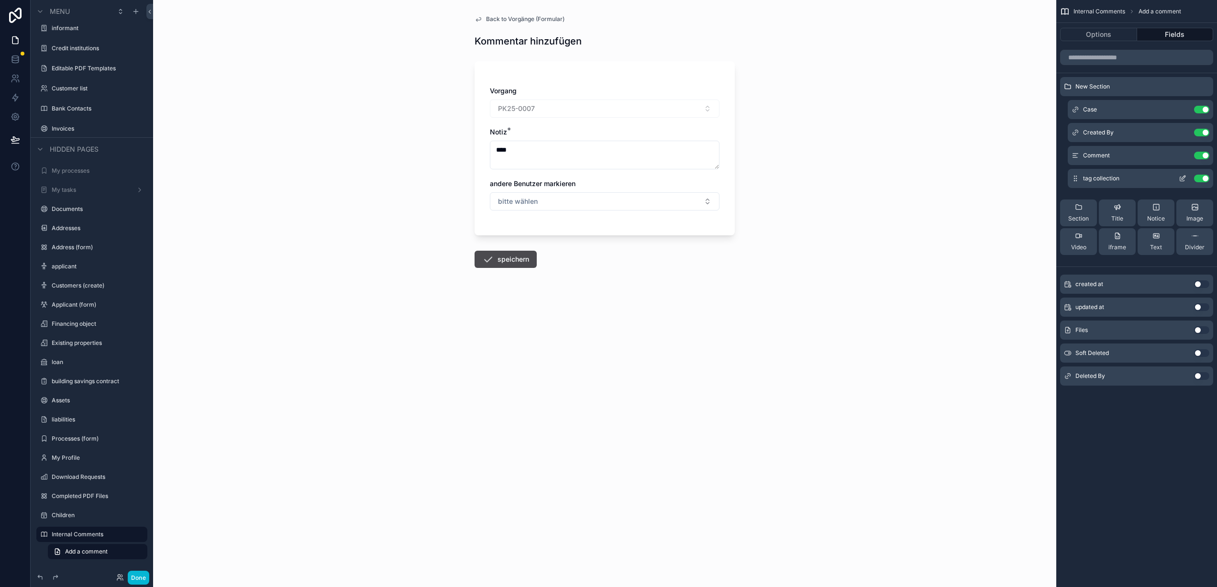
click at [1181, 178] on icon "scrollable content" at bounding box center [1183, 179] width 8 height 8
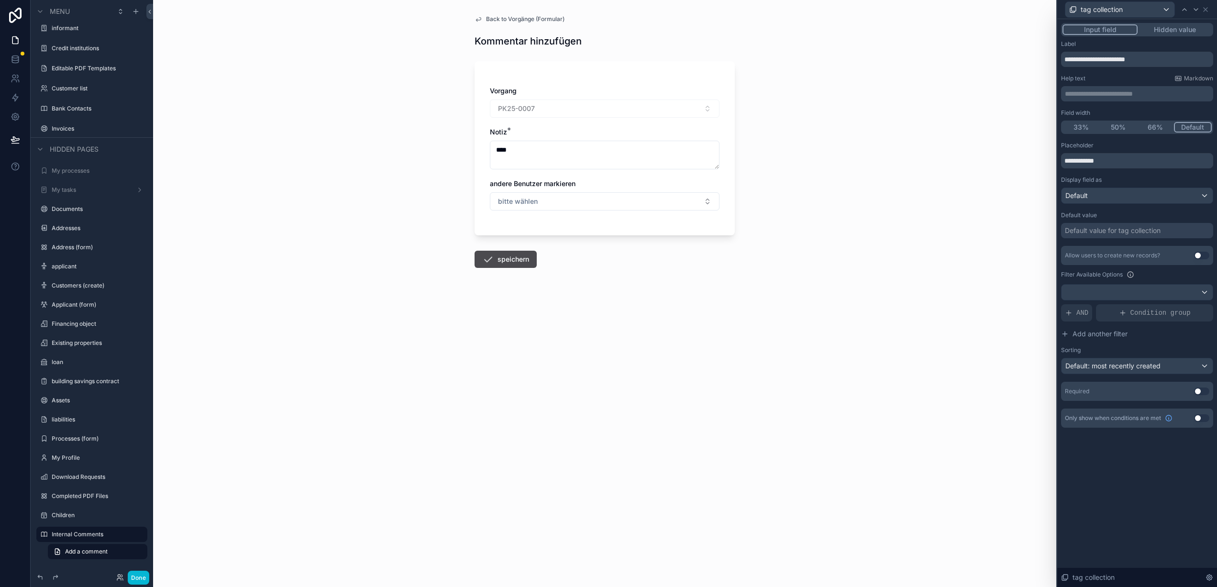
click at [779, 285] on div "Back to Vorgänge (Formular) Kommentar hinzufügen Vorgang PK25-0007 Notiz * ****…" at bounding box center [604, 293] width 903 height 587
click at [143, 579] on font "Done" at bounding box center [138, 577] width 15 height 7
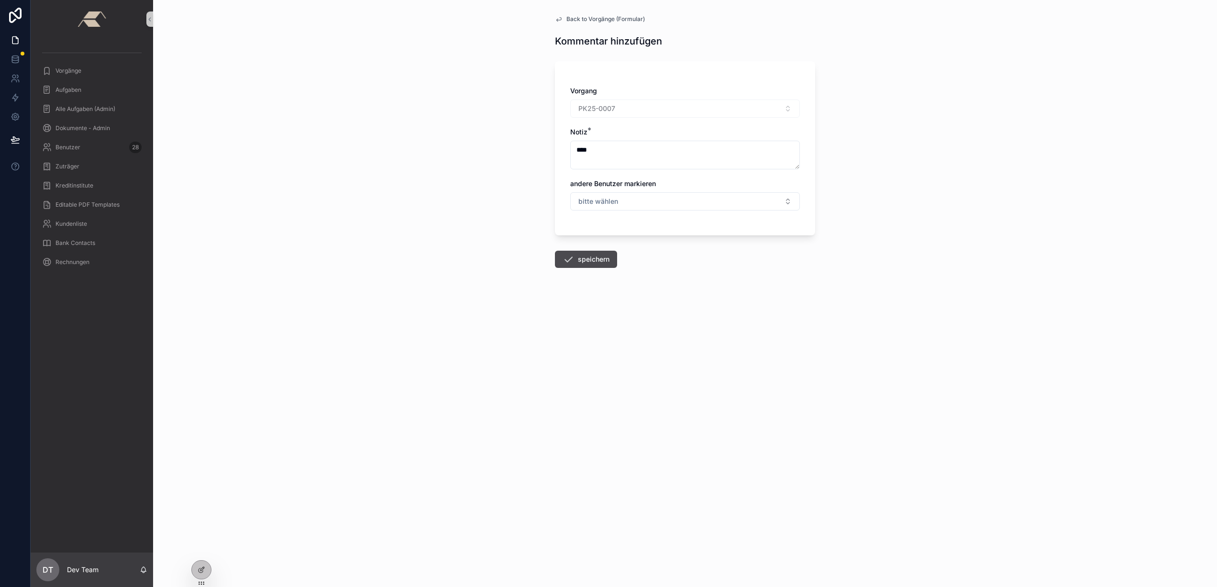
click at [585, 19] on span "Back to Vorgänge (Formular)" at bounding box center [605, 19] width 78 height 8
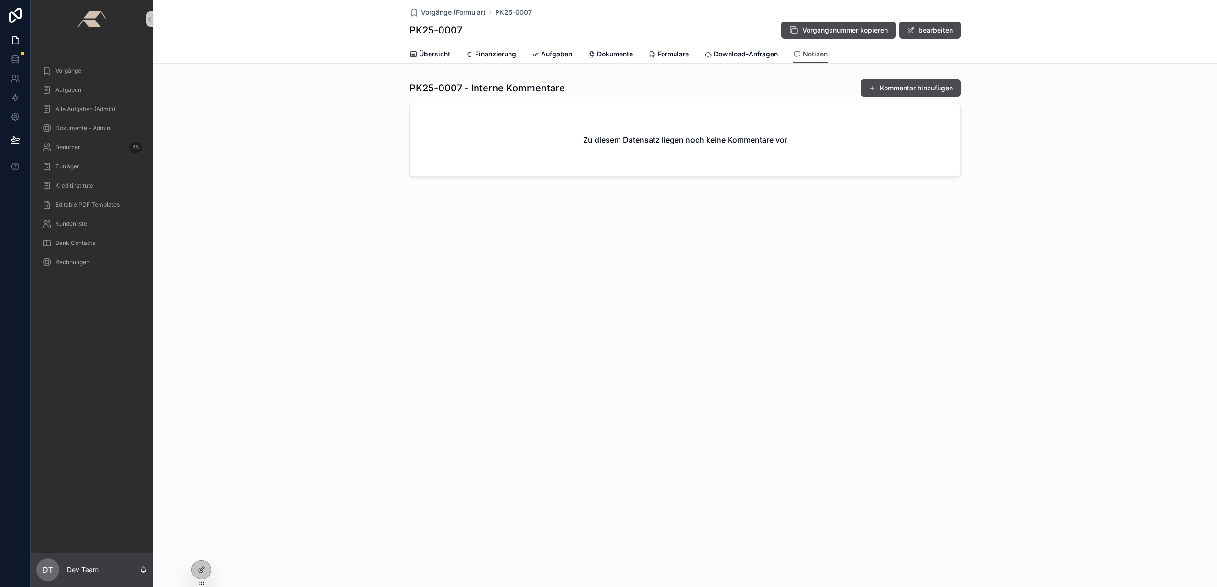
click at [921, 90] on button "Kommentar hinzufügen" at bounding box center [911, 87] width 100 height 17
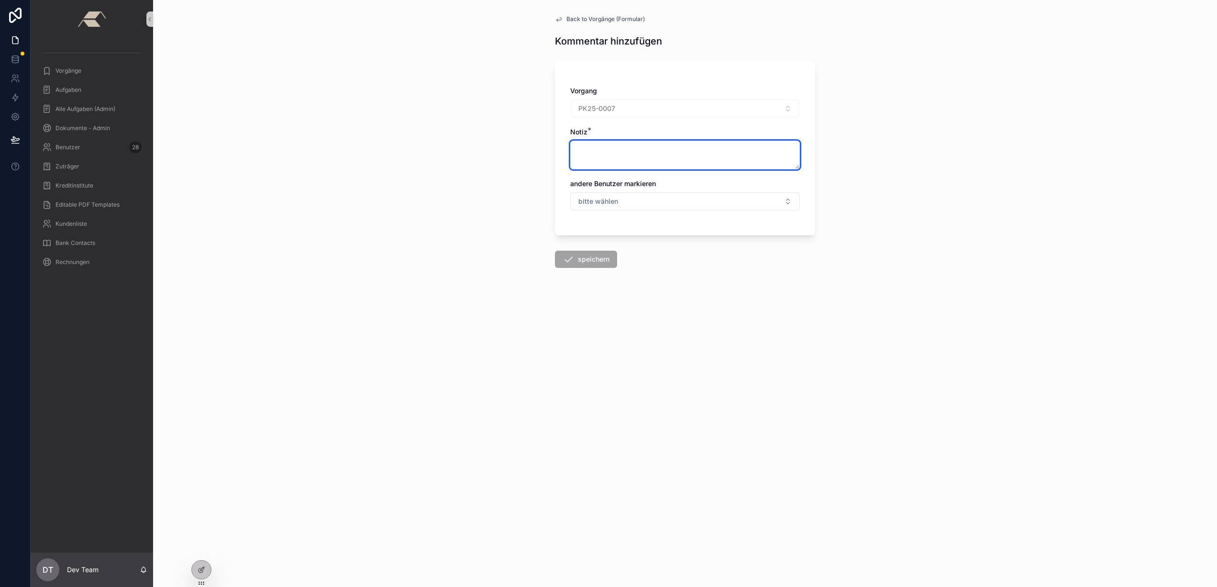
click at [603, 153] on textarea "scrollable content" at bounding box center [685, 155] width 230 height 29
drag, startPoint x: 619, startPoint y: 147, endPoint x: 518, endPoint y: 151, distance: 100.5
click at [520, 151] on div "Back to Vorgänge (Formular) Kommentar hinzufügen Vorgang PK25-0007 Notiz * ****…" at bounding box center [685, 293] width 1064 height 587
type textarea "****"
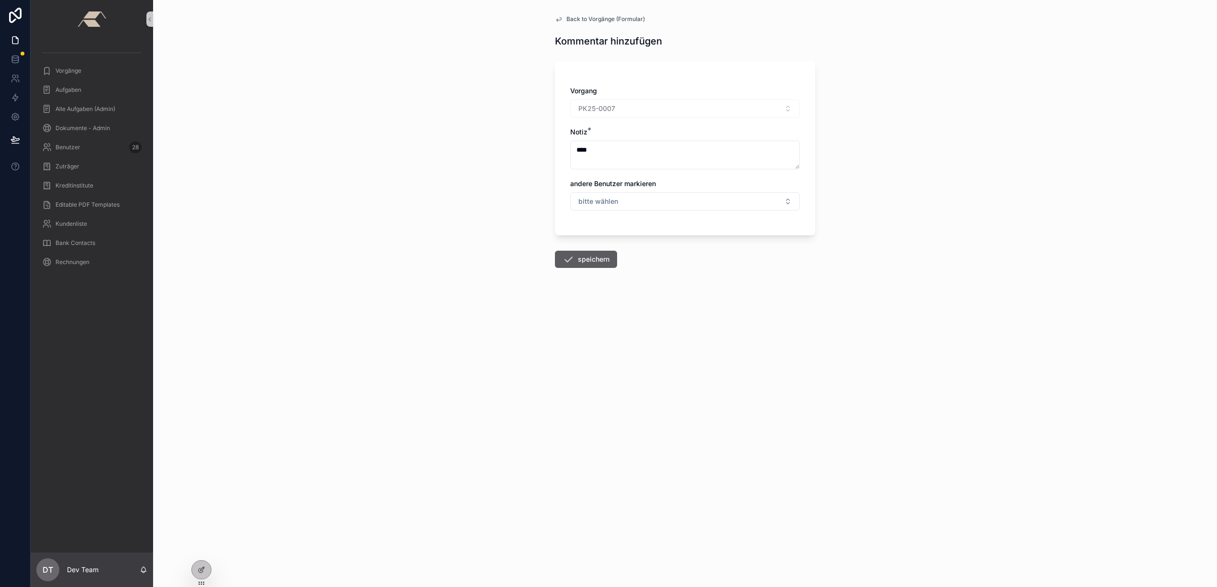
click at [591, 259] on button "speichern" at bounding box center [586, 259] width 62 height 17
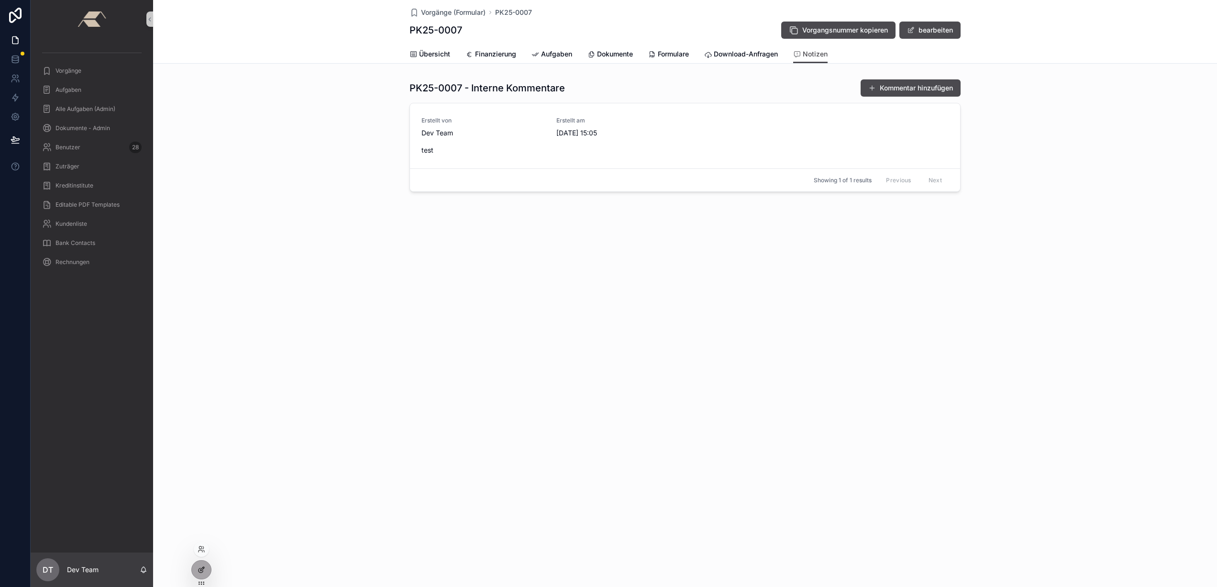
click at [203, 566] on div at bounding box center [201, 570] width 19 height 18
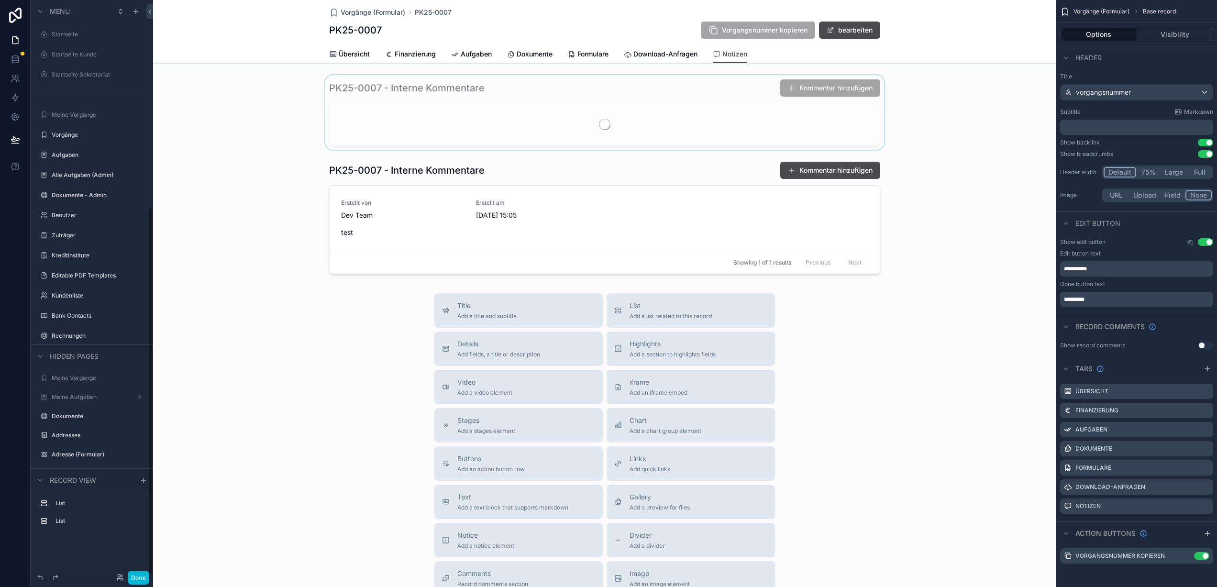
scroll to position [324, 0]
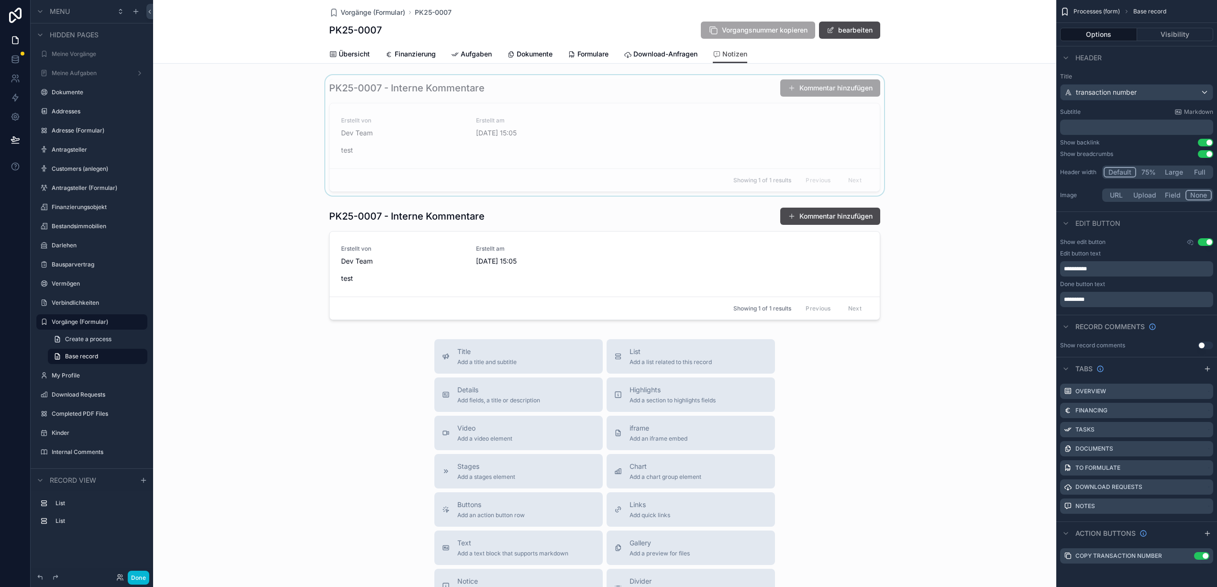
click at [904, 172] on div "scrollable content" at bounding box center [604, 135] width 903 height 121
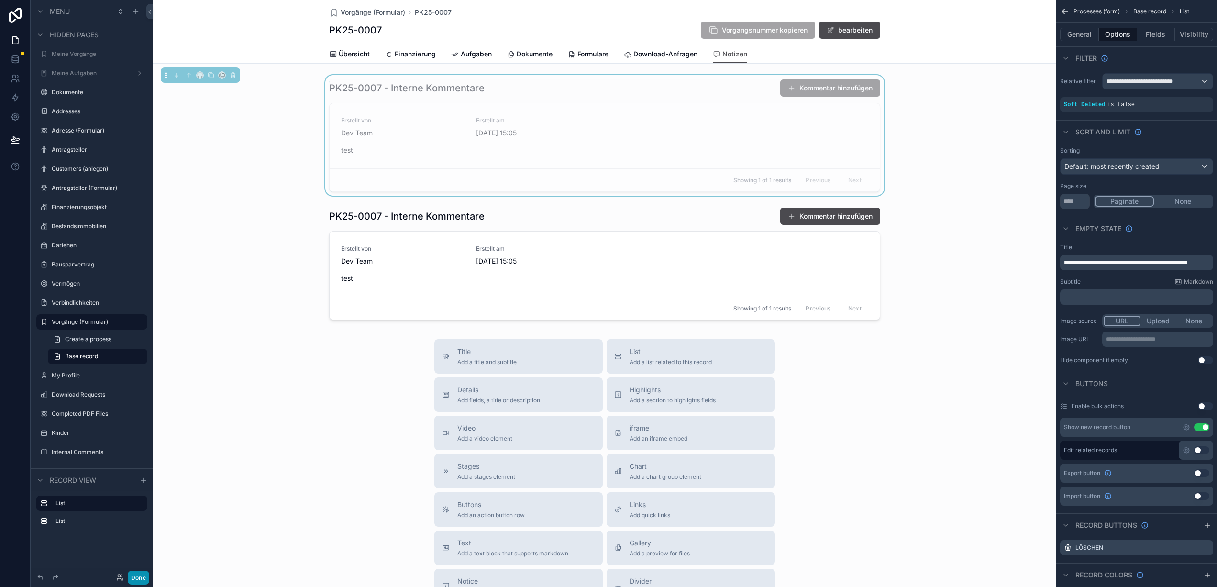
drag, startPoint x: 144, startPoint y: 578, endPoint x: 149, endPoint y: 575, distance: 6.5
click at [144, 578] on font "Done" at bounding box center [138, 577] width 15 height 7
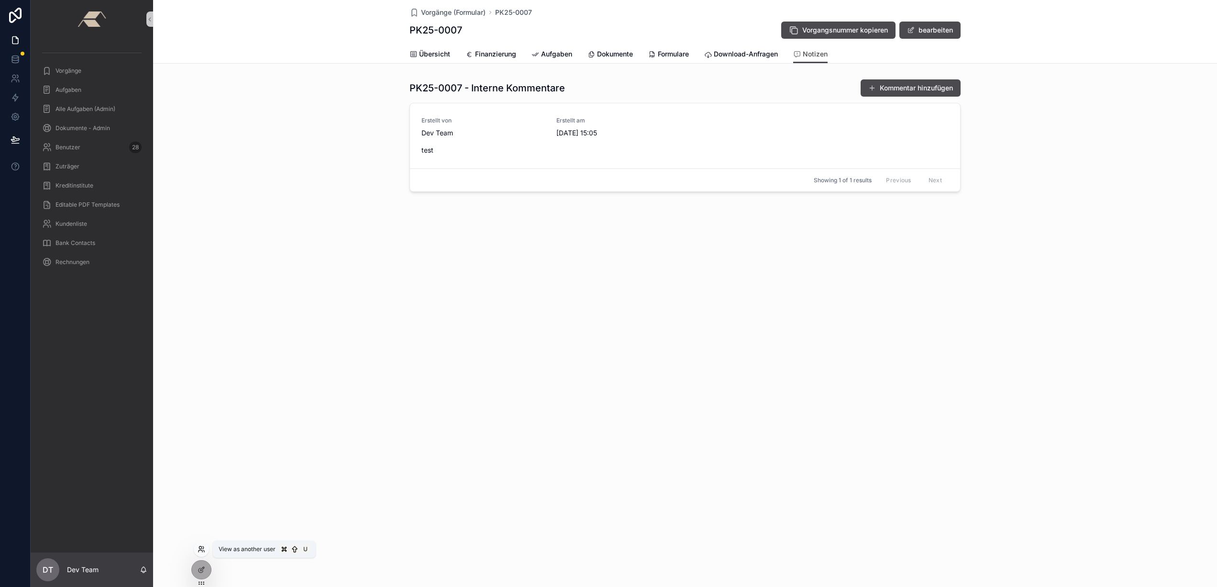
click at [202, 550] on icon at bounding box center [202, 549] width 8 height 8
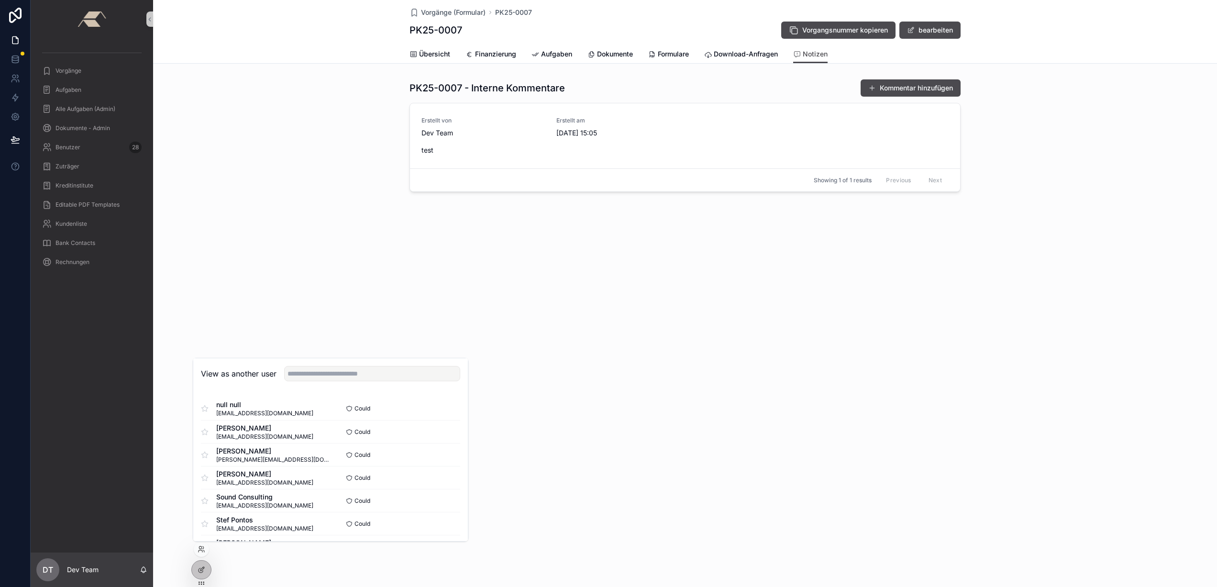
click at [340, 256] on div "Vorgänge (Formular) PK25-0007 PK25-0007 Vorgangsnummer kopieren bearbeiten Noti…" at bounding box center [685, 128] width 1064 height 257
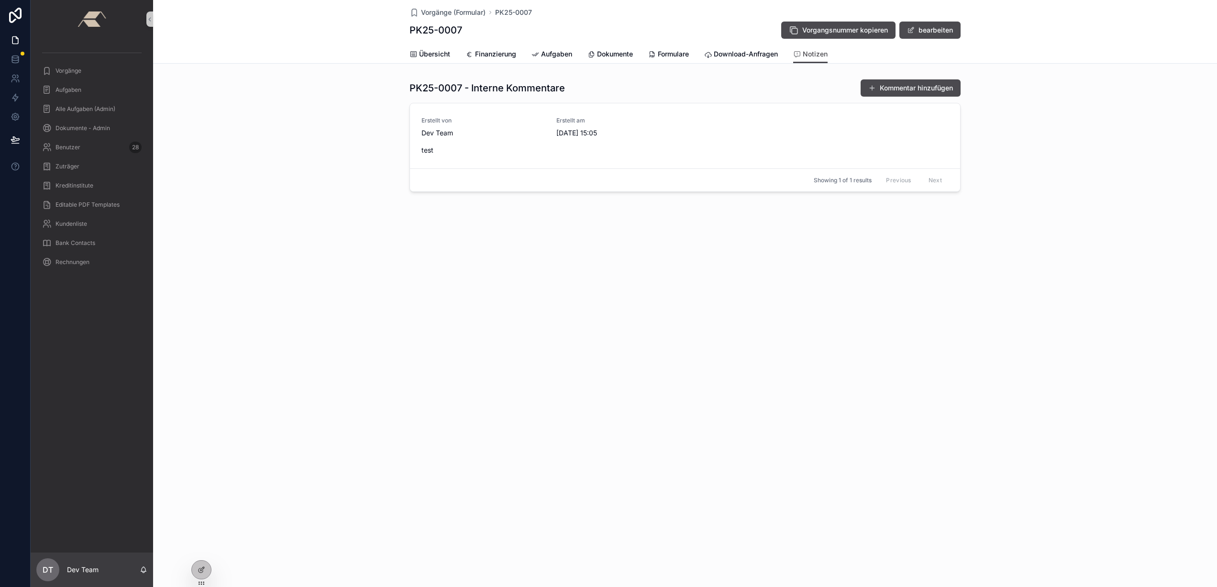
click at [439, 218] on div "Vorgänge (Formular) PK25-0007 PK25-0007 Vorgangsnummer kopieren bearbeiten Noti…" at bounding box center [685, 128] width 1064 height 257
click at [930, 134] on span "Vorläufiges Löschen" at bounding box center [922, 138] width 55 height 8
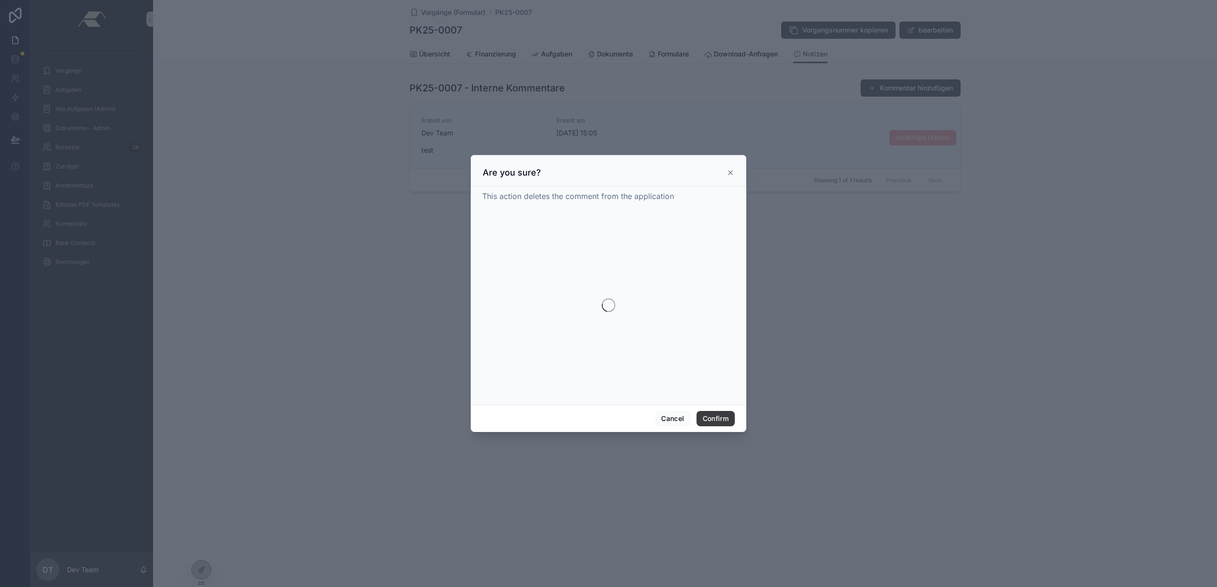
click at [708, 417] on button "Confirm" at bounding box center [716, 418] width 38 height 15
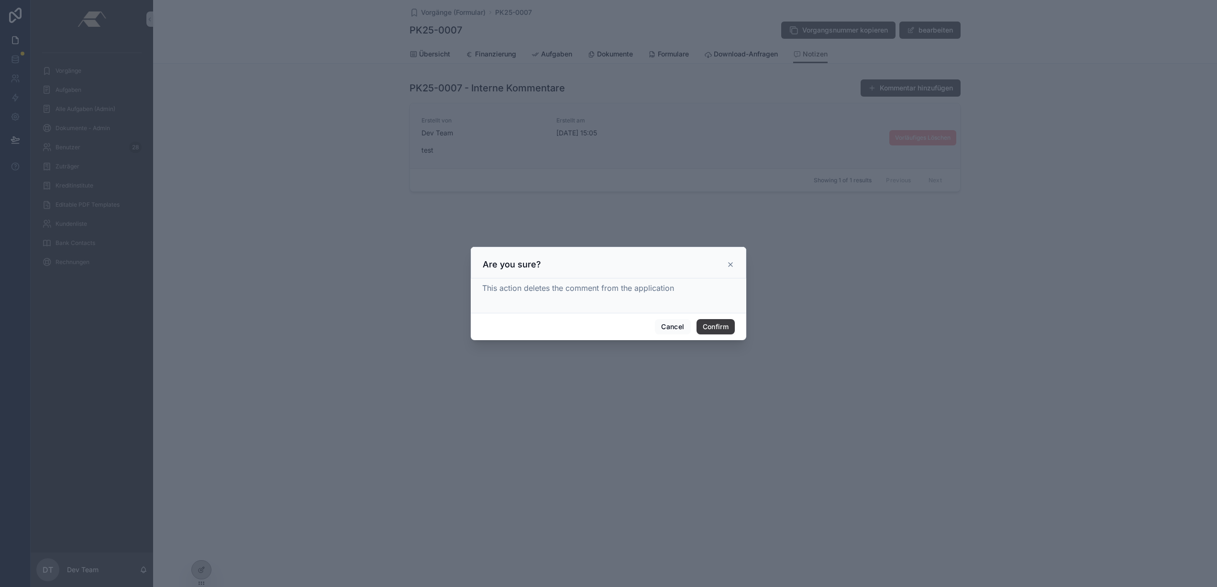
click at [709, 330] on button "Confirm" at bounding box center [716, 326] width 38 height 15
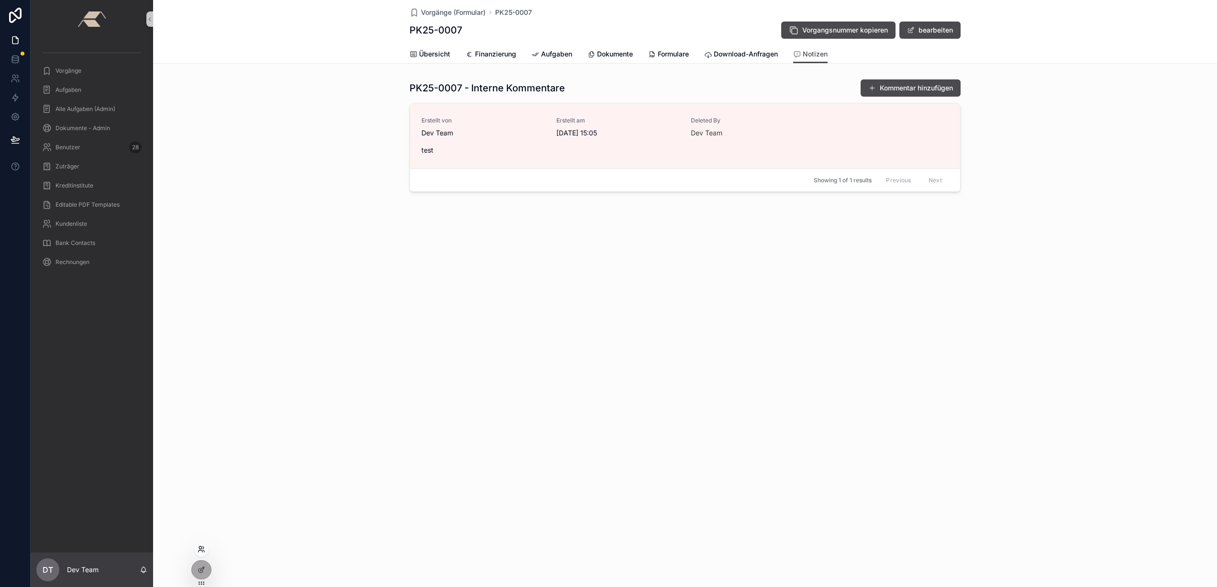
click at [202, 552] on icon at bounding box center [201, 551] width 4 height 2
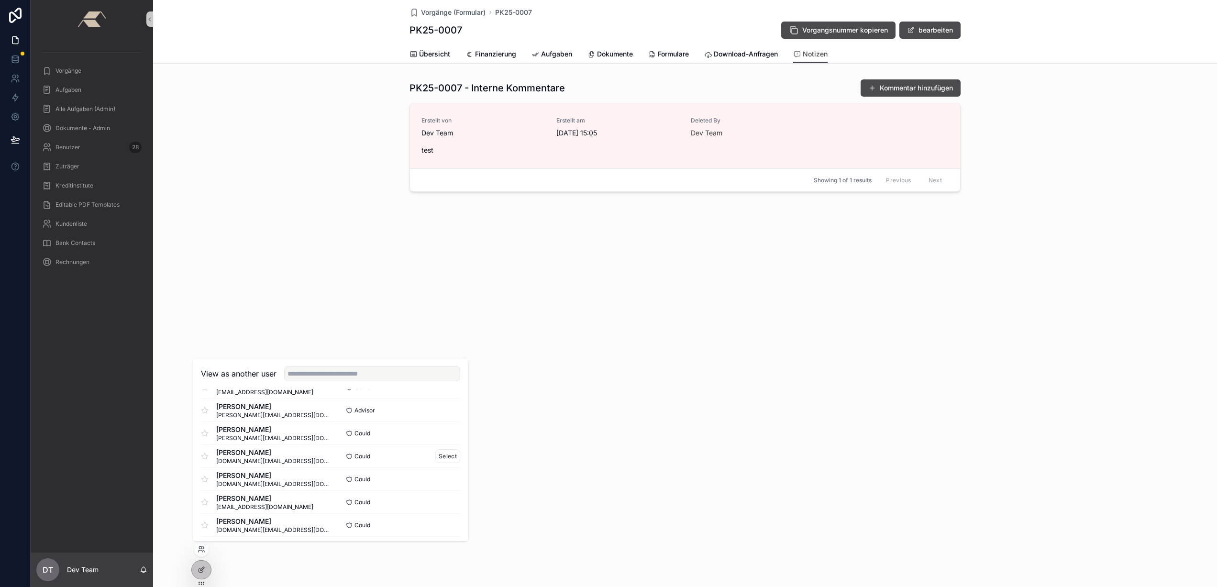
scroll to position [280, 0]
click at [439, 404] on font "Select" at bounding box center [448, 403] width 18 height 7
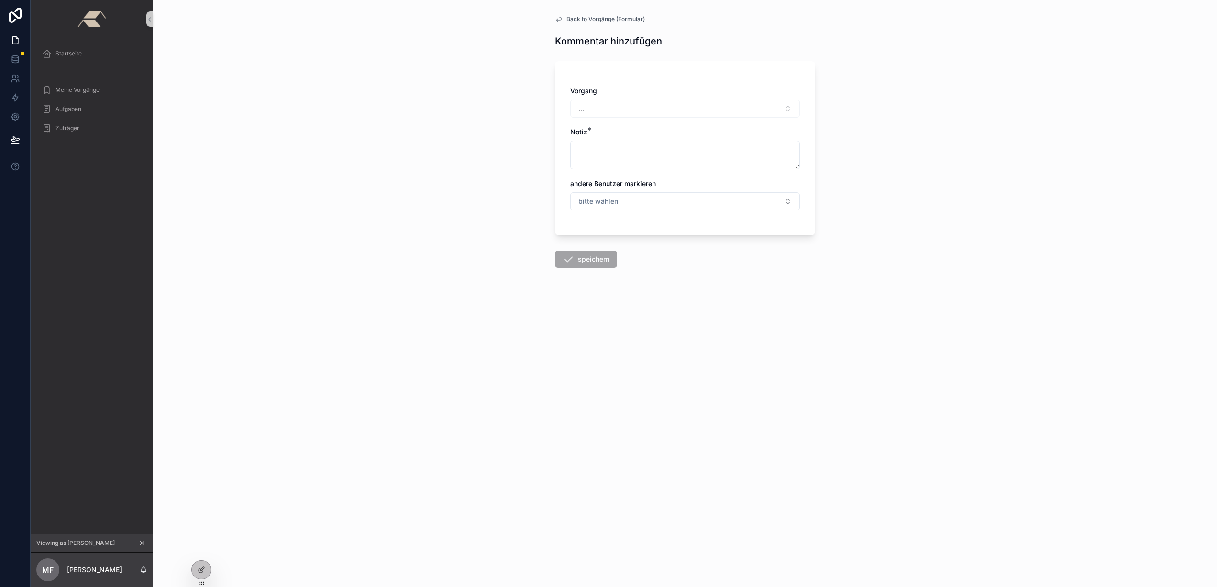
click at [140, 545] on icon "scrollable content" at bounding box center [142, 543] width 7 height 7
click at [202, 569] on icon at bounding box center [202, 569] width 4 height 4
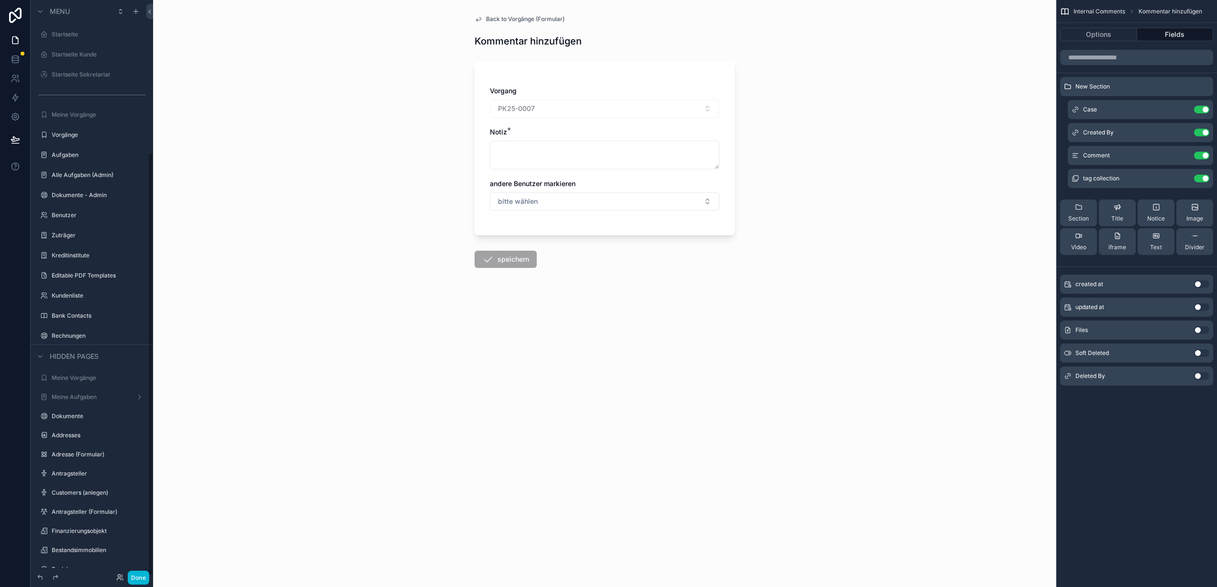
scroll to position [207, 0]
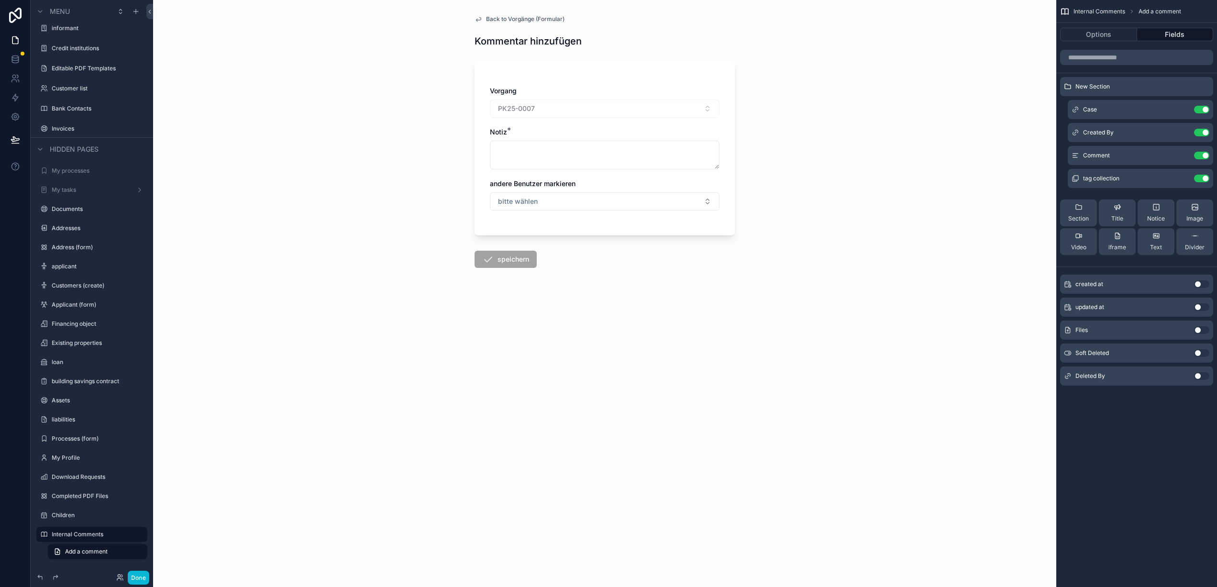
click at [125, 580] on div "Done" at bounding box center [130, 578] width 38 height 14
click at [119, 579] on icon at bounding box center [120, 578] width 8 height 8
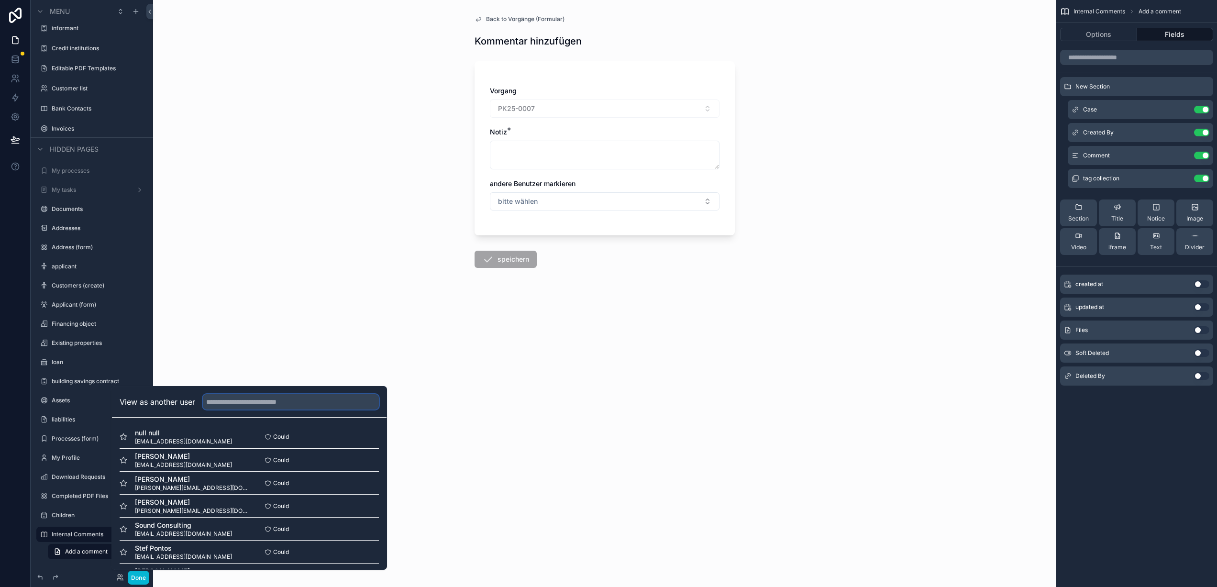
click at [269, 404] on input "text" at bounding box center [291, 401] width 176 height 15
type input "******"
click at [359, 459] on font "Select" at bounding box center [366, 459] width 18 height 7
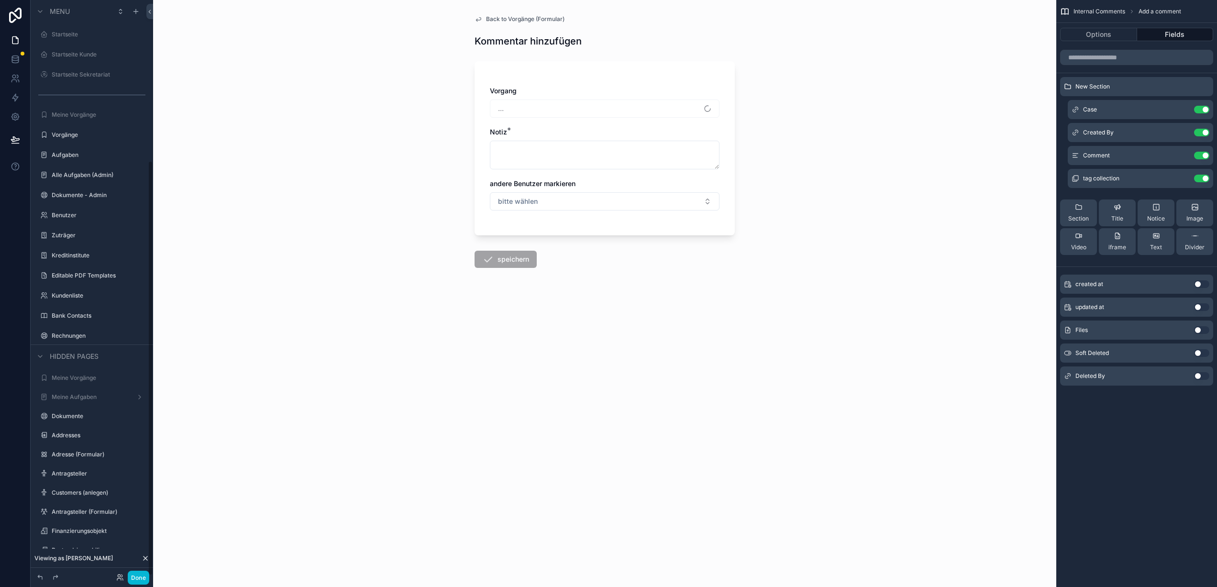
scroll to position [222, 0]
click at [502, 21] on span "Back to Vorgänge (Formular)" at bounding box center [525, 19] width 78 height 8
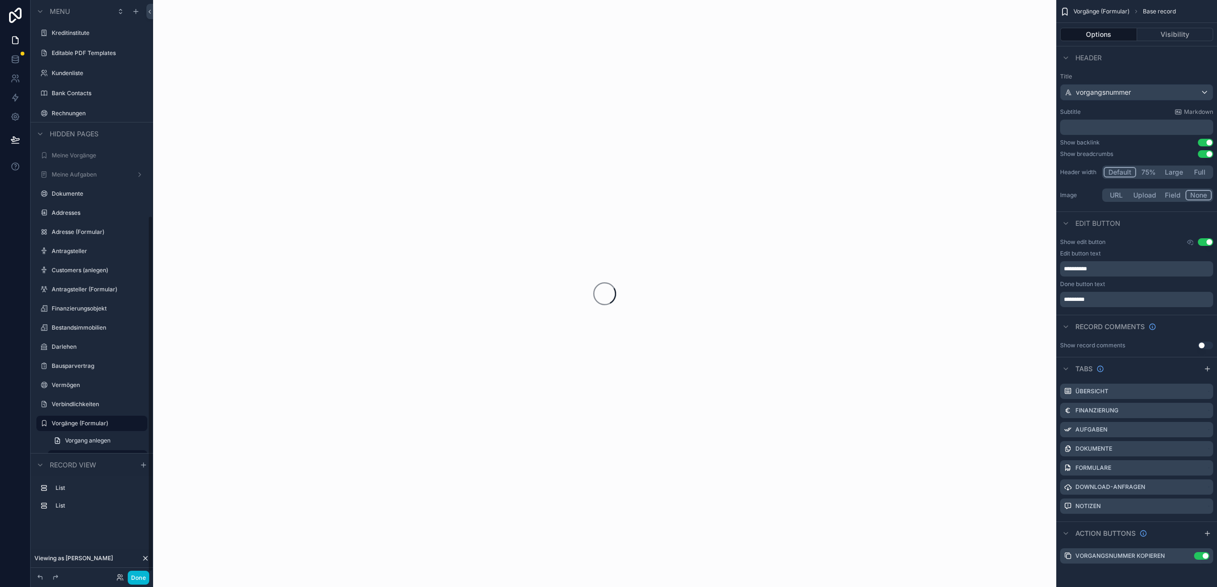
scroll to position [349, 0]
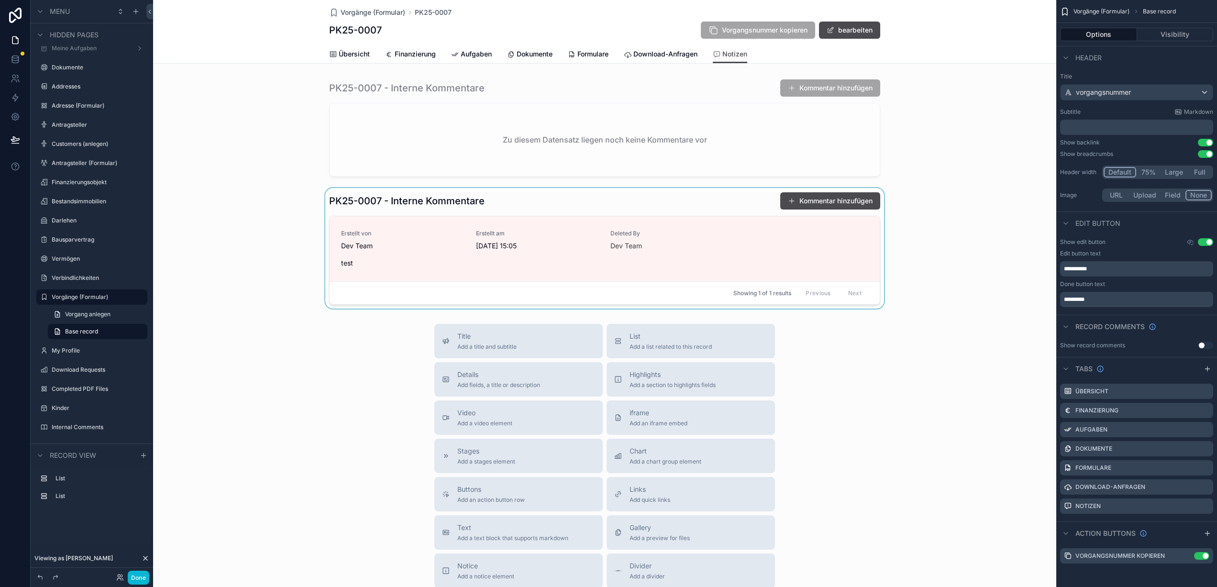
click at [295, 208] on div "scrollable content" at bounding box center [604, 248] width 903 height 121
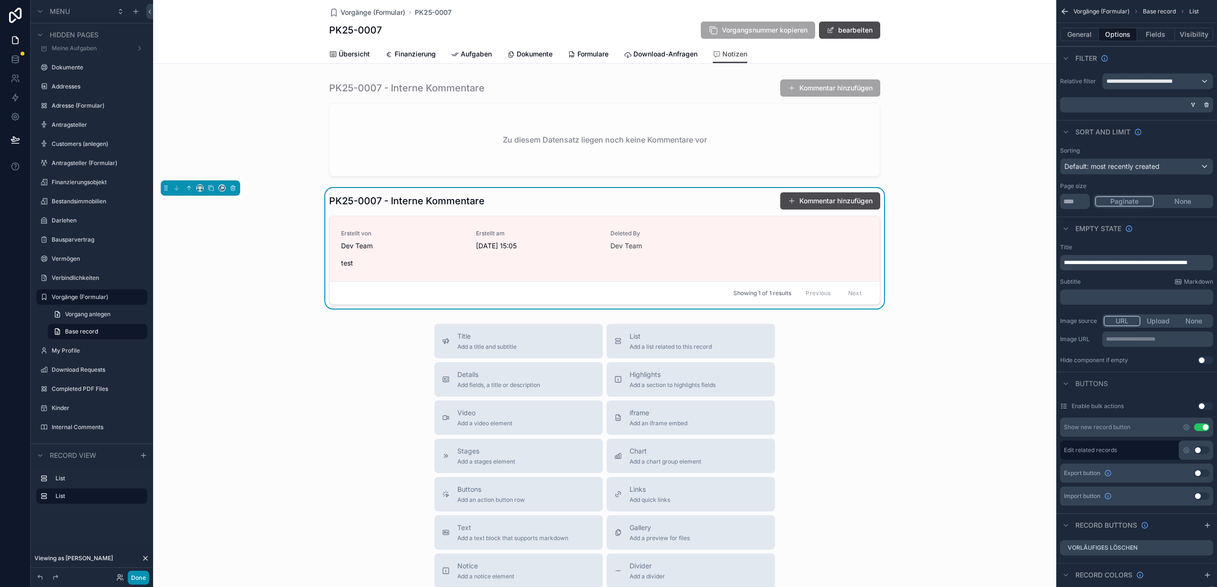
click at [143, 580] on font "Done" at bounding box center [138, 577] width 15 height 7
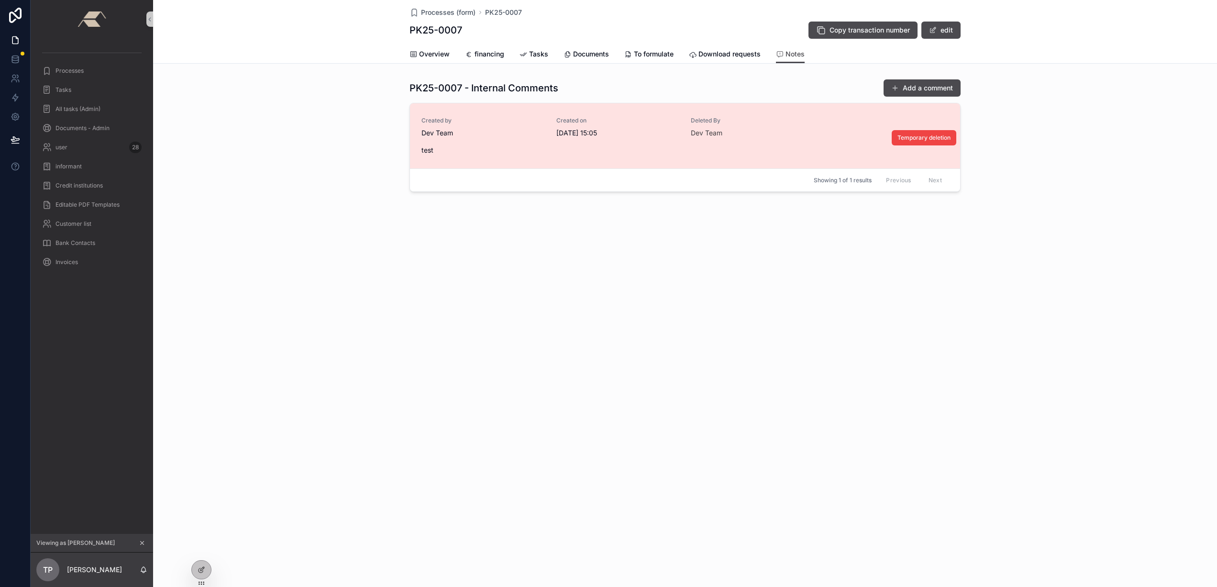
click at [509, 131] on div "Dev Team" at bounding box center [482, 133] width 123 height 10
click at [508, 132] on div "Dev Team" at bounding box center [482, 133] width 123 height 10
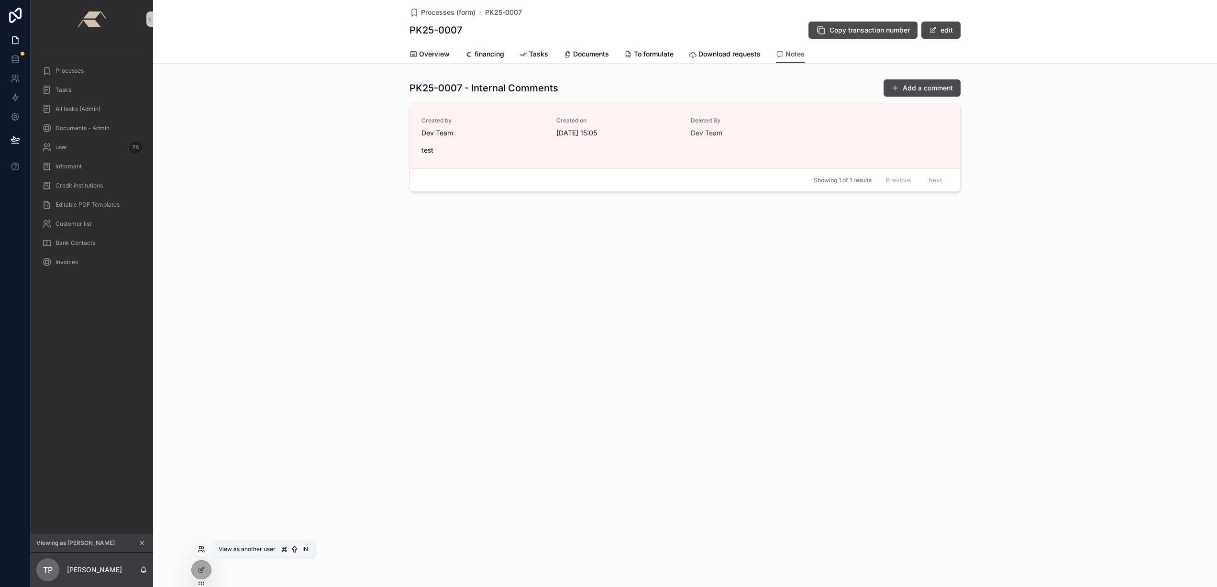
click at [199, 549] on icon at bounding box center [202, 549] width 8 height 8
